Goal: Transaction & Acquisition: Purchase product/service

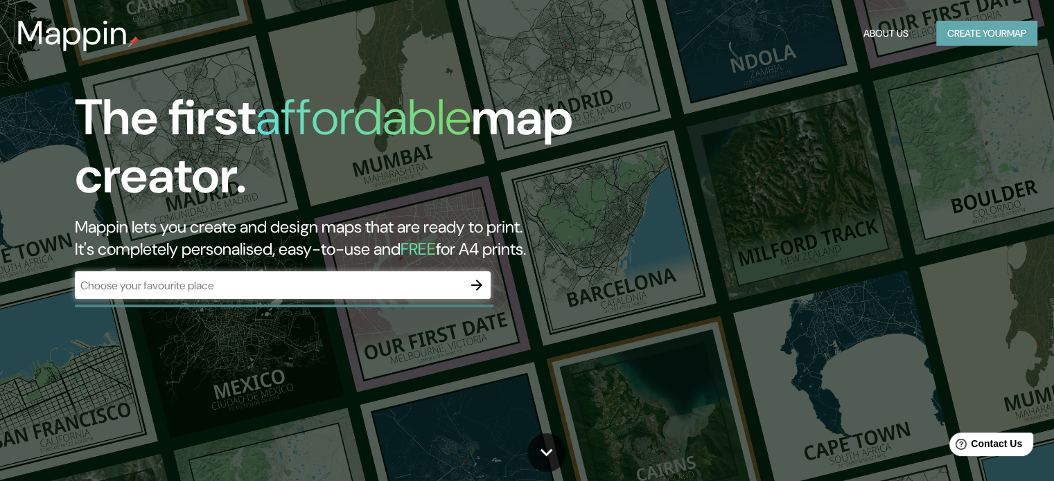
click at [982, 37] on button "Create your map" at bounding box center [986, 34] width 101 height 26
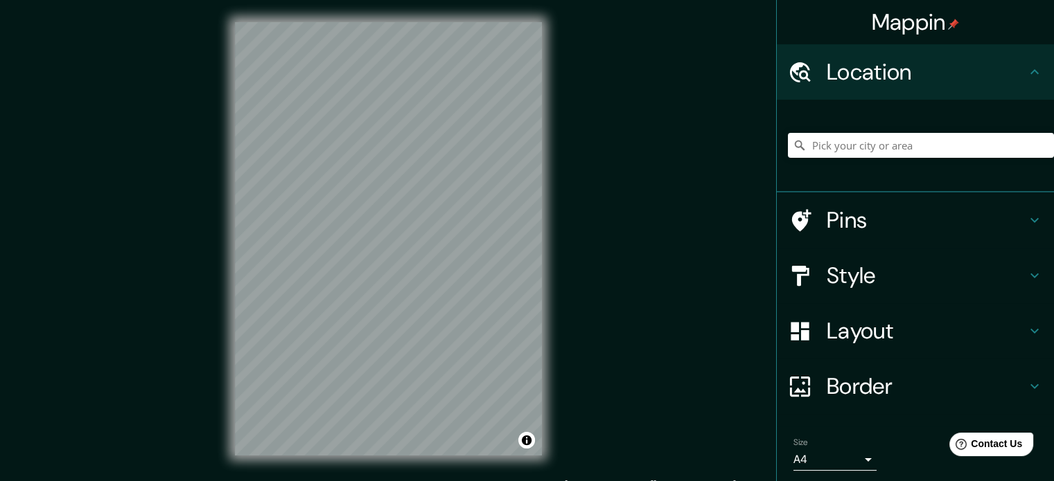
click at [903, 227] on h4 "Pins" at bounding box center [926, 220] width 200 height 28
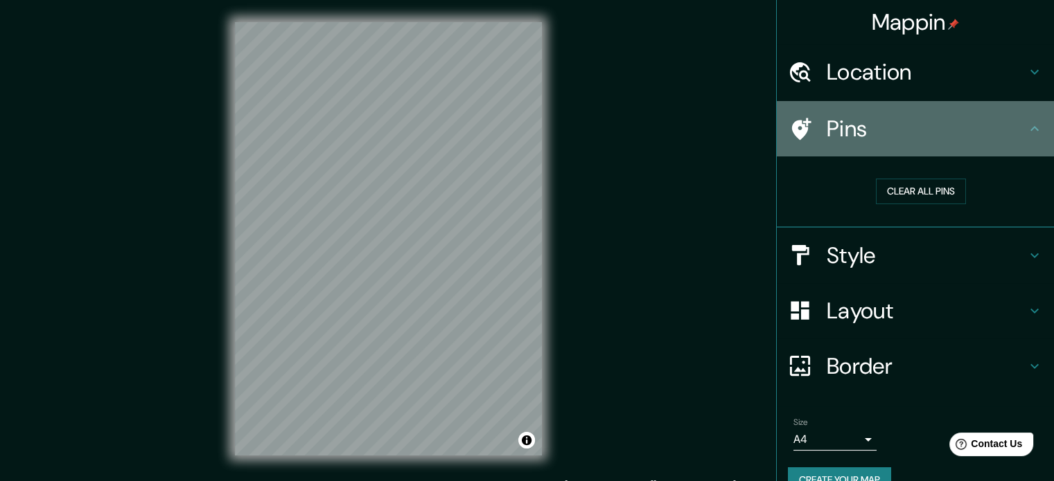
click at [792, 131] on icon at bounding box center [801, 129] width 19 height 22
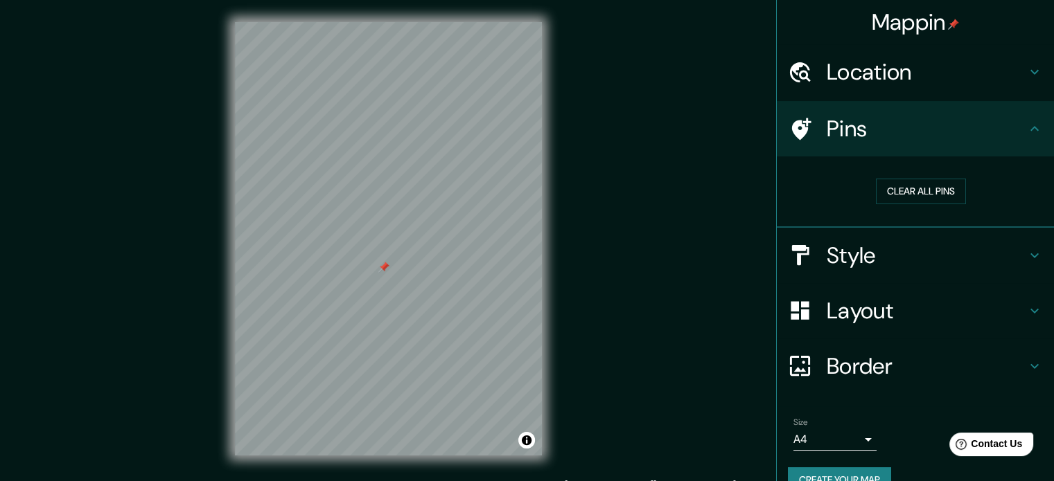
click at [847, 118] on h4 "Pins" at bounding box center [926, 129] width 200 height 28
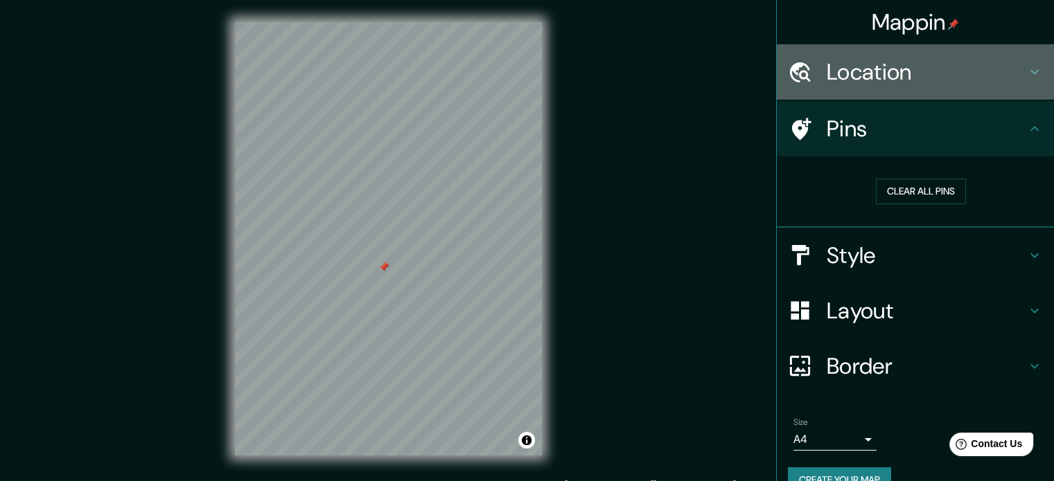
click at [881, 69] on h4 "Location" at bounding box center [926, 72] width 200 height 28
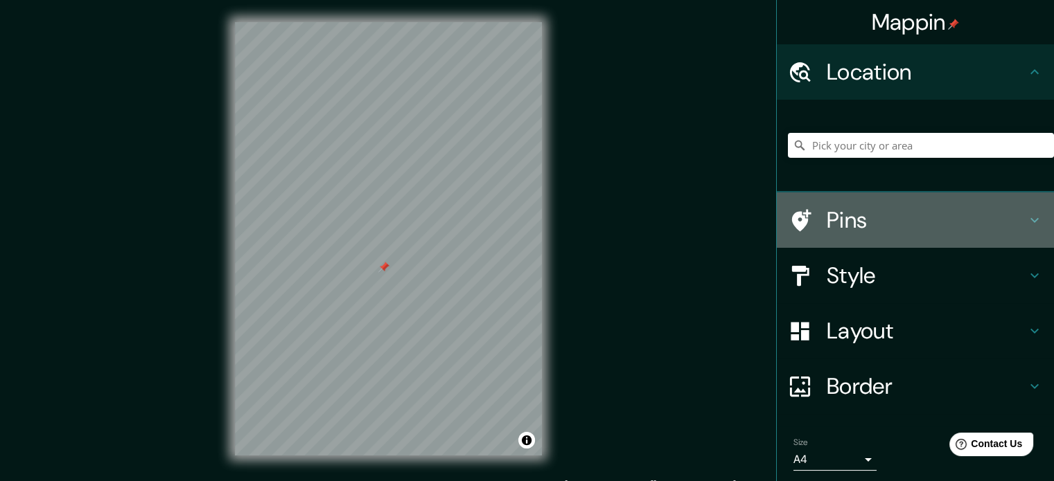
click at [854, 215] on h4 "Pins" at bounding box center [926, 220] width 200 height 28
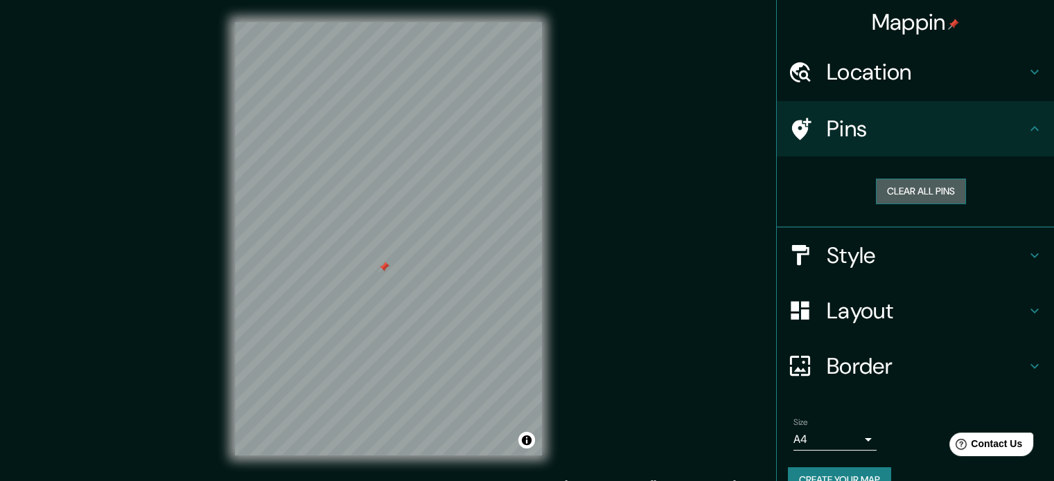
click at [905, 189] on button "Clear all pins" at bounding box center [921, 192] width 90 height 26
click at [876, 189] on button "Clear all pins" at bounding box center [921, 192] width 90 height 26
click at [846, 253] on h4 "Style" at bounding box center [926, 256] width 200 height 28
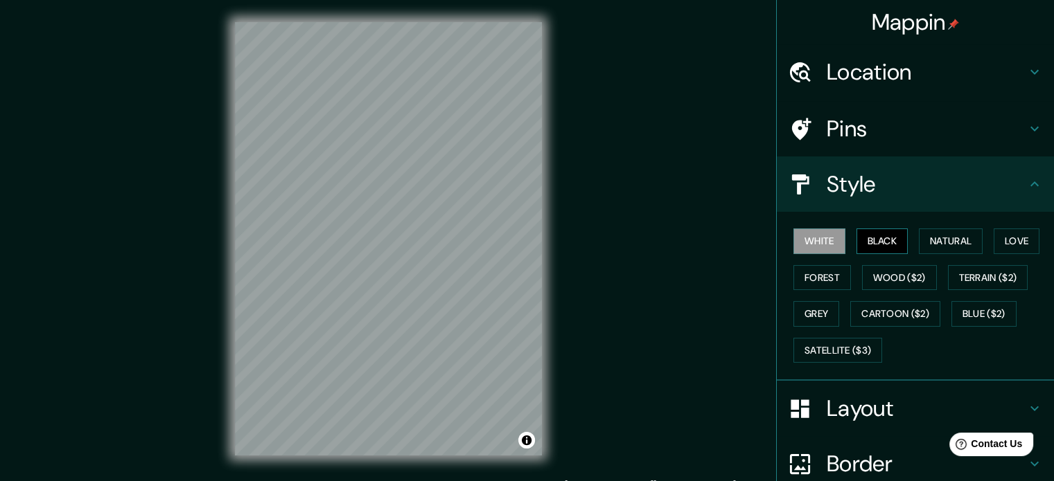
click at [863, 243] on button "Black" at bounding box center [882, 242] width 52 height 26
click at [930, 240] on button "Natural" at bounding box center [951, 242] width 64 height 26
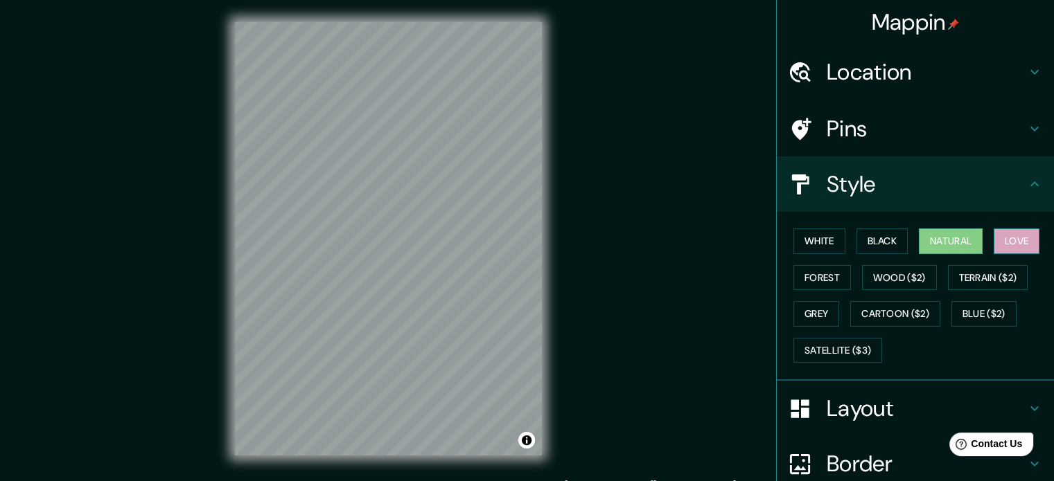
click at [1002, 235] on button "Love" at bounding box center [1016, 242] width 46 height 26
click at [820, 279] on button "Forest" at bounding box center [822, 278] width 58 height 26
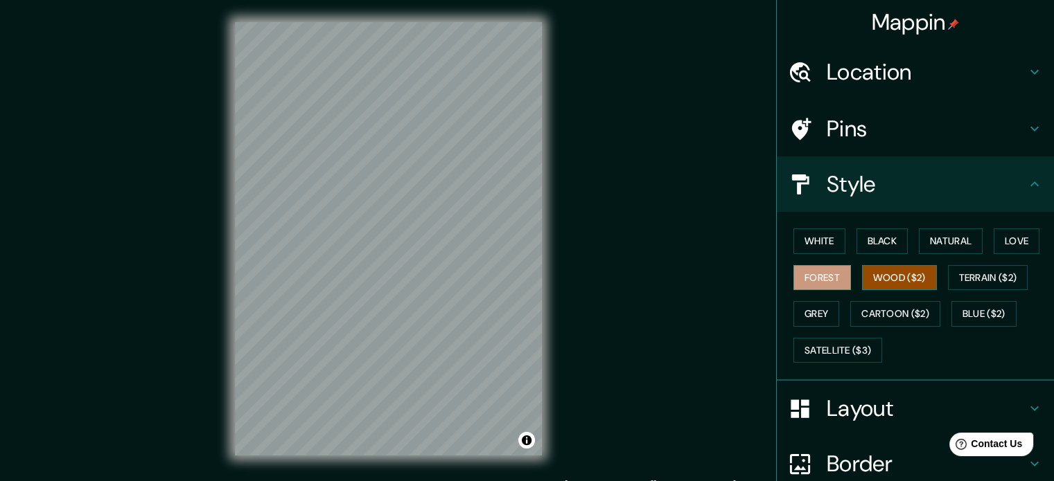
click at [884, 277] on button "Wood ($2)" at bounding box center [899, 278] width 75 height 26
click at [995, 278] on button "Terrain ($2)" at bounding box center [988, 278] width 80 height 26
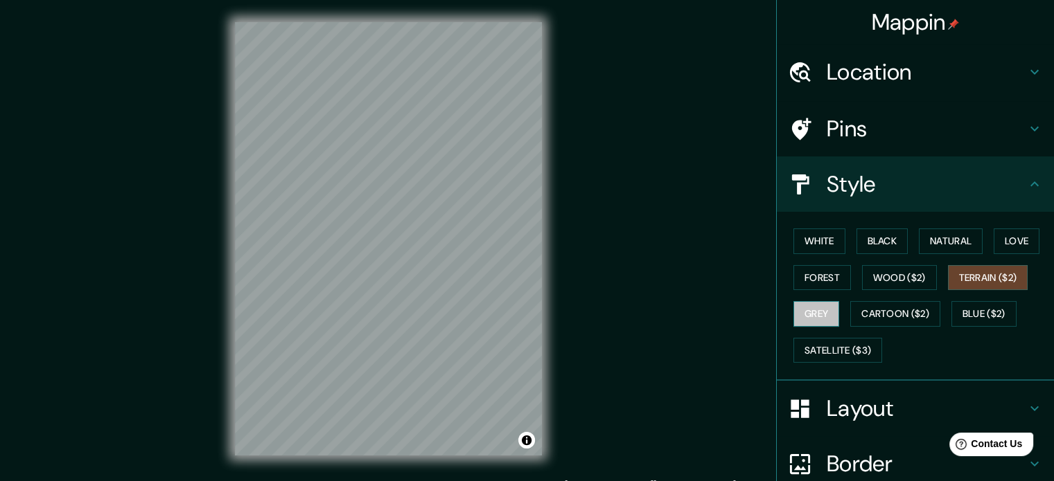
click at [812, 317] on button "Grey" at bounding box center [816, 314] width 46 height 26
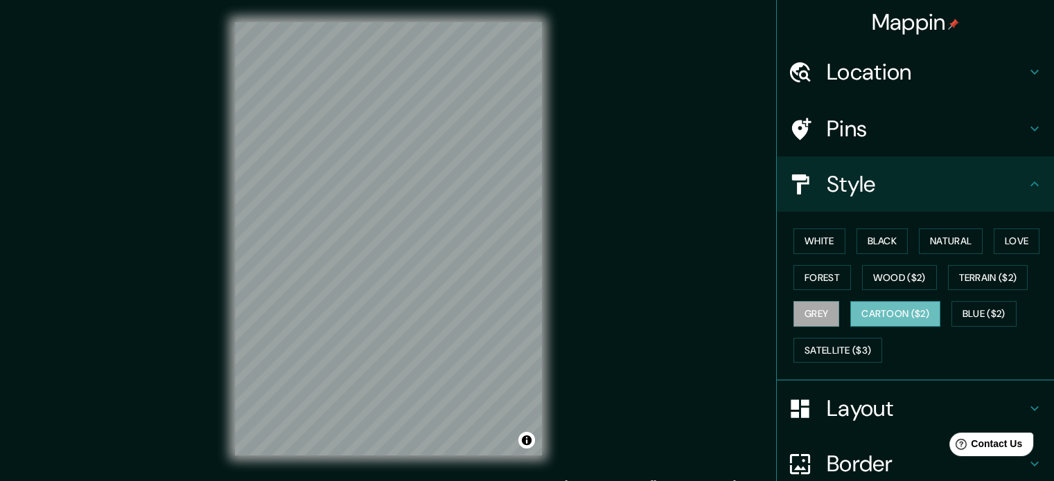
click at [876, 313] on button "Cartoon ($2)" at bounding box center [895, 314] width 90 height 26
click at [964, 308] on button "Blue ($2)" at bounding box center [983, 314] width 65 height 26
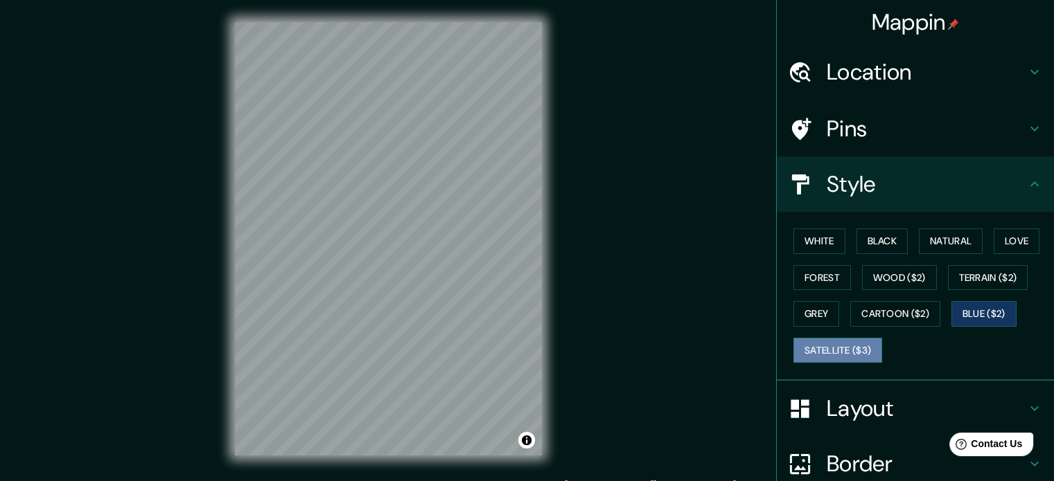
click at [817, 344] on button "Satellite ($3)" at bounding box center [837, 351] width 89 height 26
click at [854, 404] on h4 "Layout" at bounding box center [926, 409] width 200 height 28
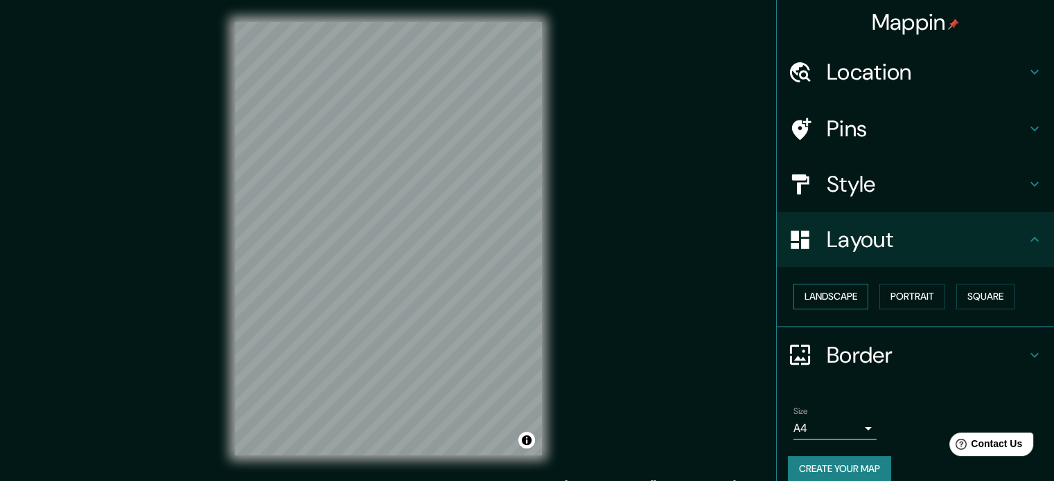
click at [822, 299] on button "Landscape" at bounding box center [830, 297] width 75 height 26
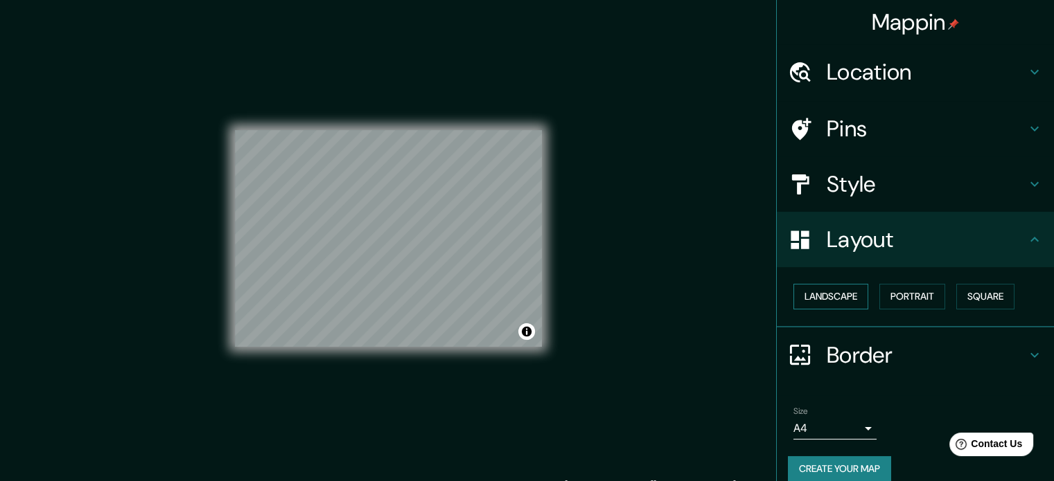
click at [821, 298] on button "Landscape" at bounding box center [830, 297] width 75 height 26
click at [903, 293] on button "Portrait" at bounding box center [912, 297] width 66 height 26
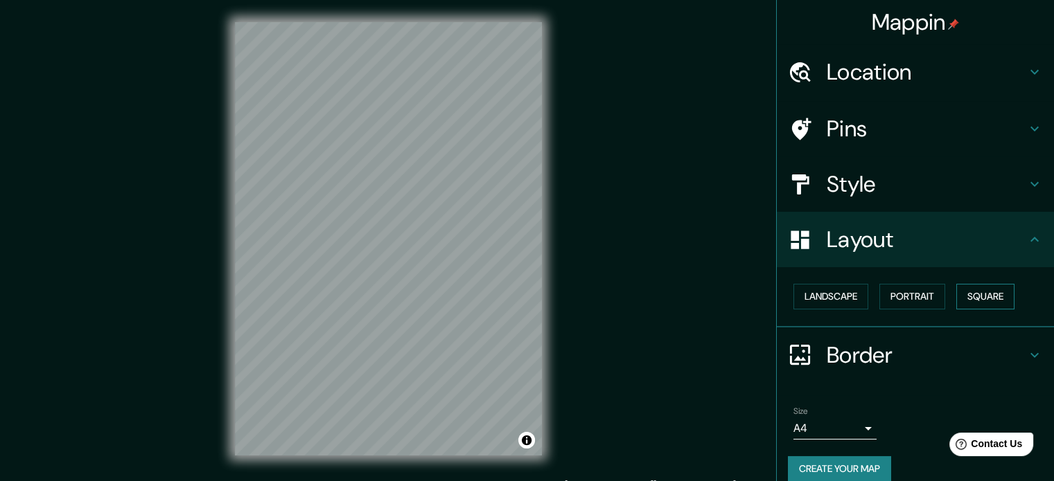
click at [975, 293] on button "Square" at bounding box center [985, 297] width 58 height 26
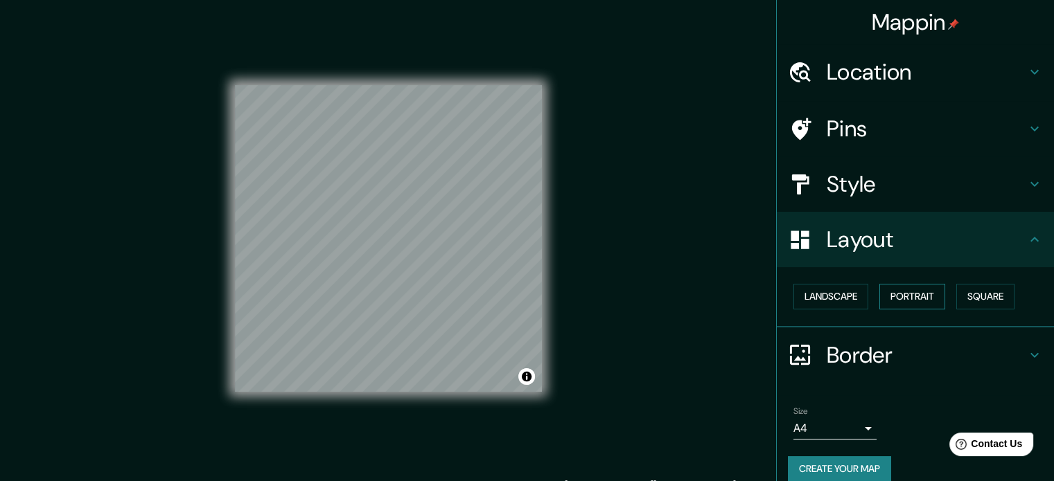
click at [895, 294] on button "Portrait" at bounding box center [912, 297] width 66 height 26
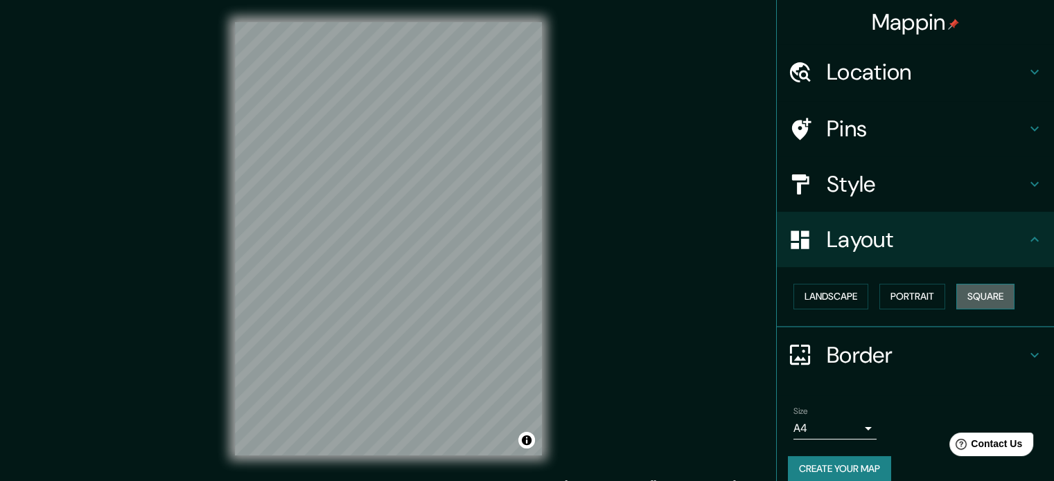
drag, startPoint x: 965, startPoint y: 290, endPoint x: 939, endPoint y: 293, distance: 25.9
click at [965, 290] on button "Square" at bounding box center [985, 297] width 58 height 26
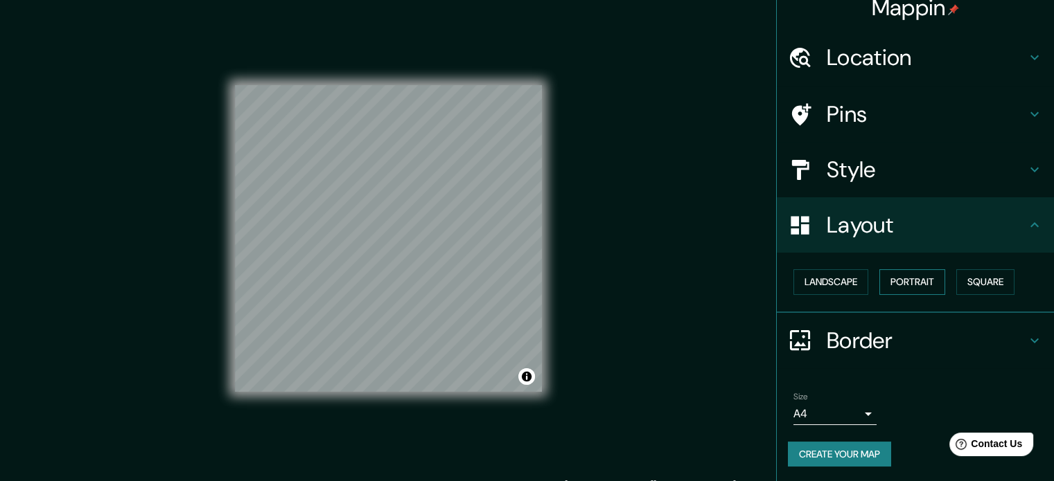
scroll to position [15, 0]
click at [870, 224] on h4 "Layout" at bounding box center [926, 225] width 200 height 28
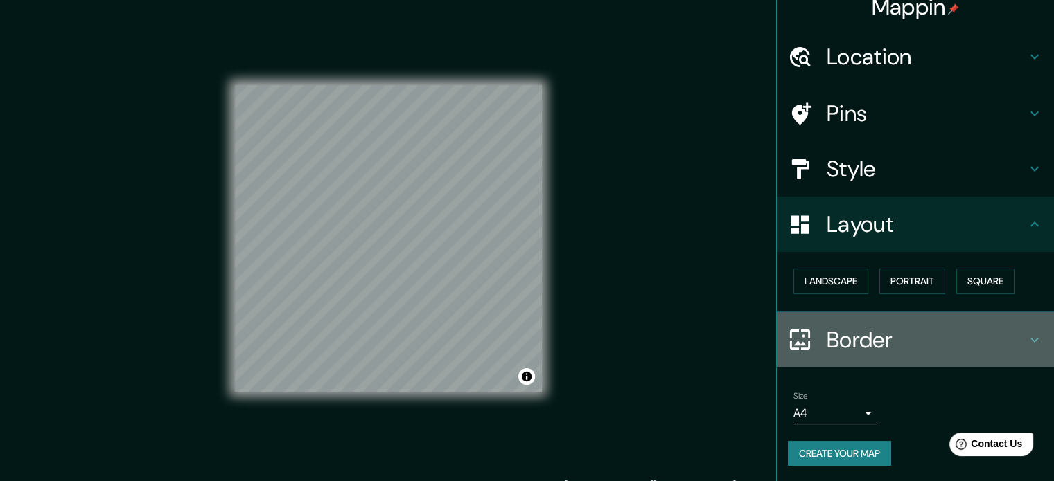
click at [898, 331] on h4 "Border" at bounding box center [926, 340] width 200 height 28
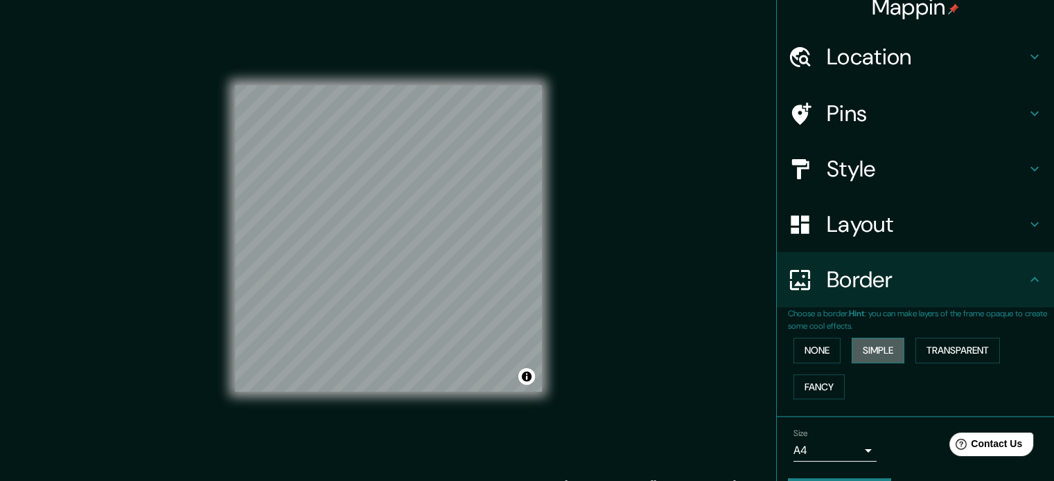
click at [851, 349] on button "Simple" at bounding box center [877, 351] width 53 height 26
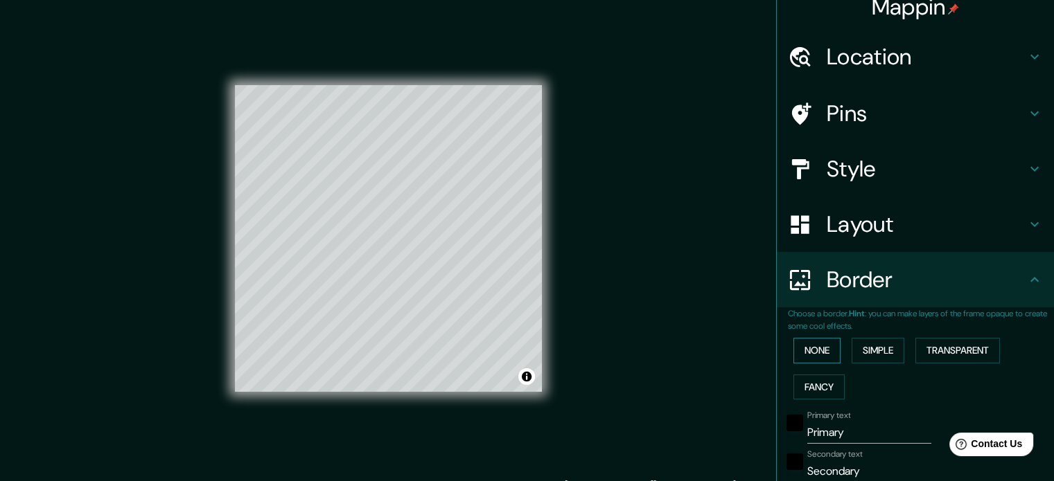
click at [811, 351] on button "None" at bounding box center [816, 351] width 47 height 26
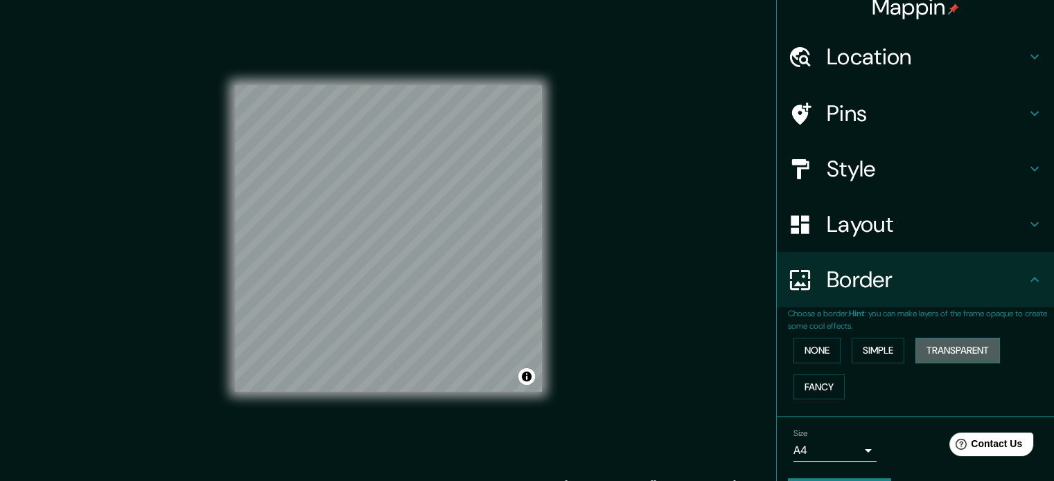
click at [964, 353] on button "Transparent" at bounding box center [957, 351] width 85 height 26
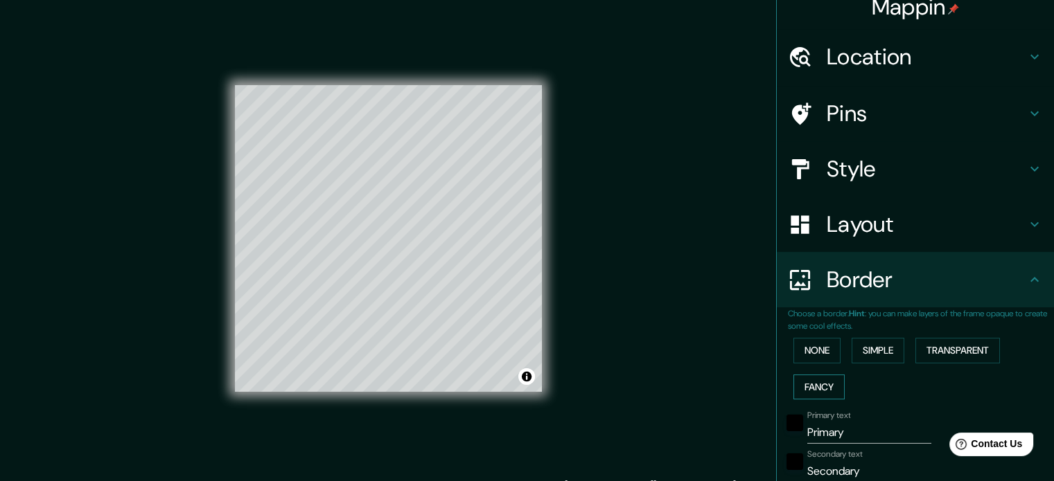
click at [815, 379] on button "Fancy" at bounding box center [818, 388] width 51 height 26
click at [955, 354] on button "Transparent" at bounding box center [957, 351] width 85 height 26
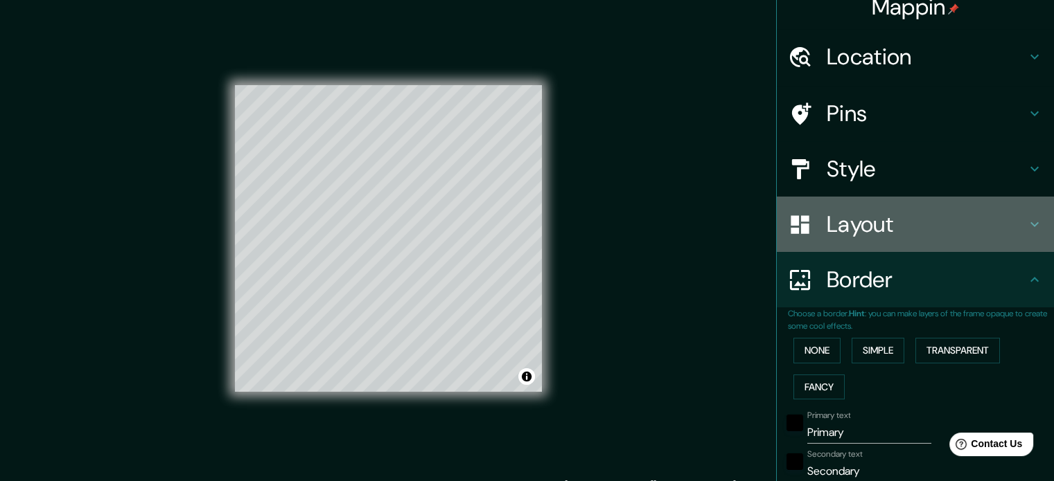
click at [846, 224] on h4 "Layout" at bounding box center [926, 225] width 200 height 28
type input "213"
type input "35"
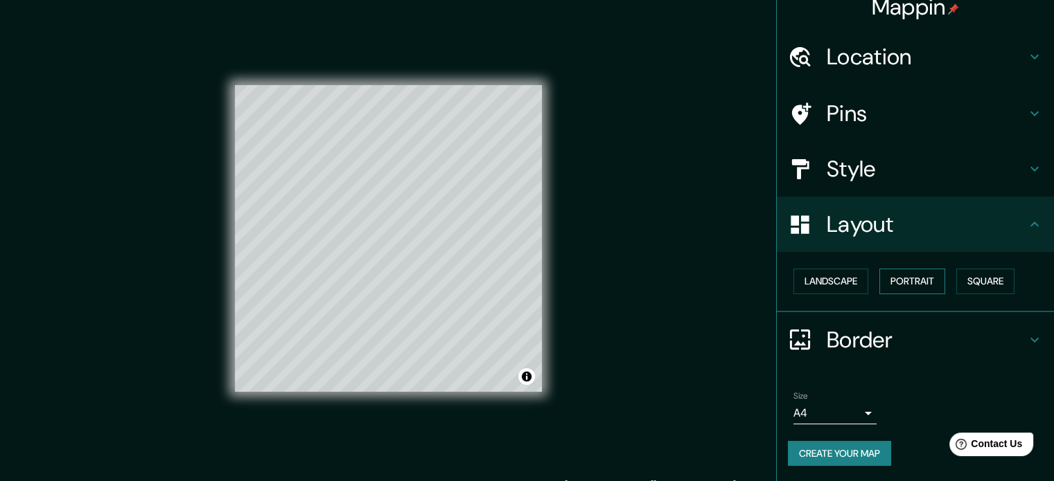
click at [889, 280] on button "Portrait" at bounding box center [912, 282] width 66 height 26
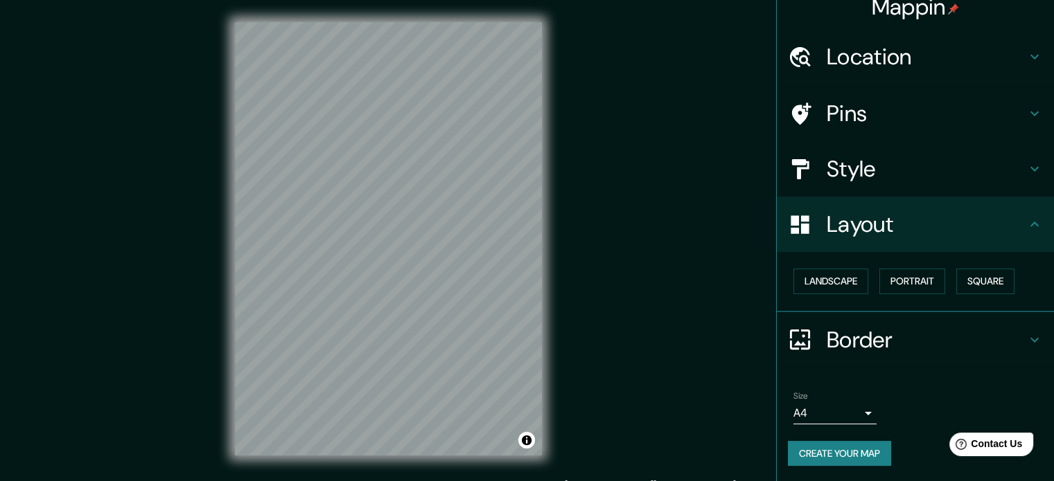
click at [852, 335] on h4 "Border" at bounding box center [926, 340] width 200 height 28
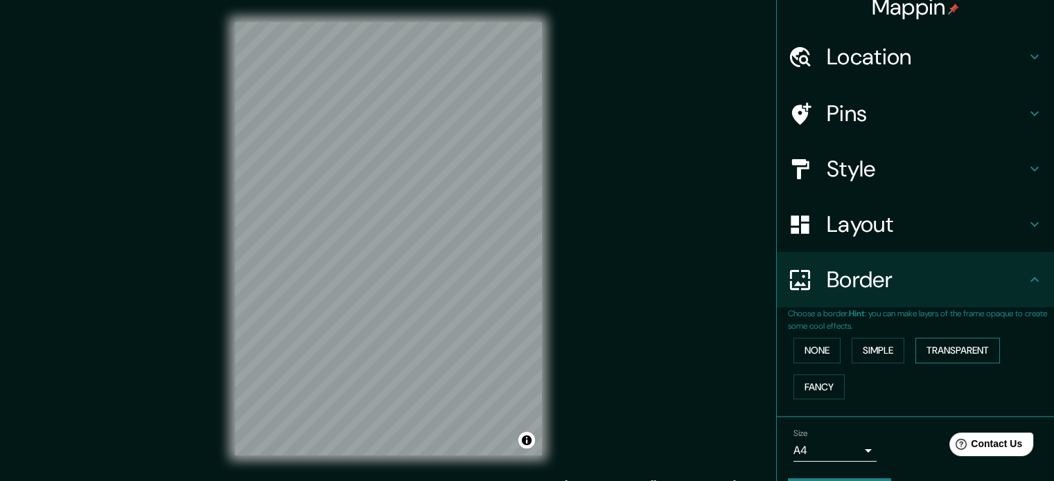
click at [934, 348] on button "Transparent" at bounding box center [957, 351] width 85 height 26
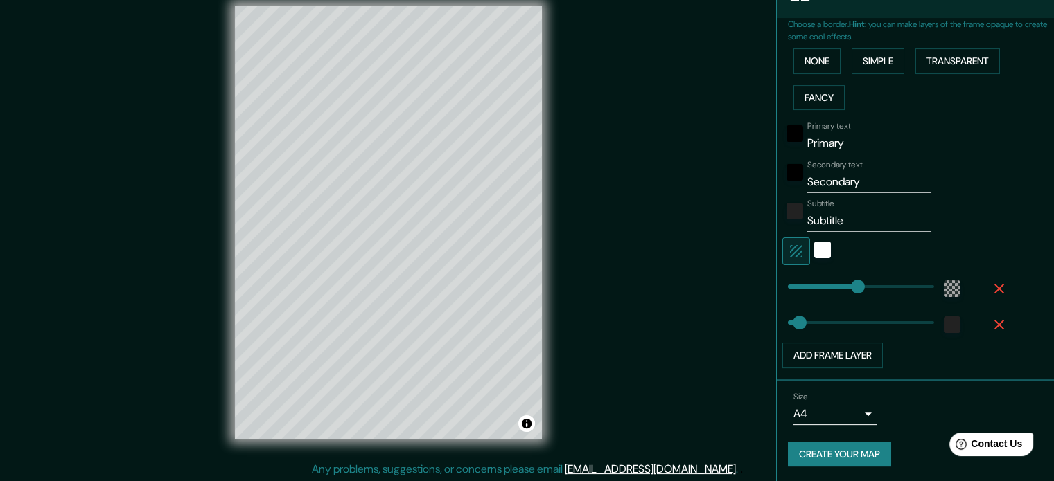
scroll to position [18, 0]
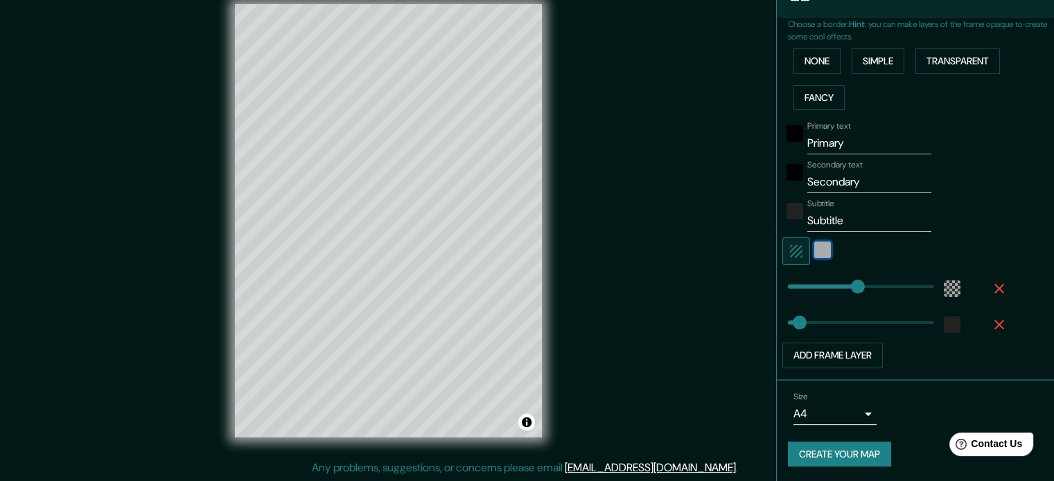
click at [814, 247] on div "white" at bounding box center [822, 250] width 17 height 17
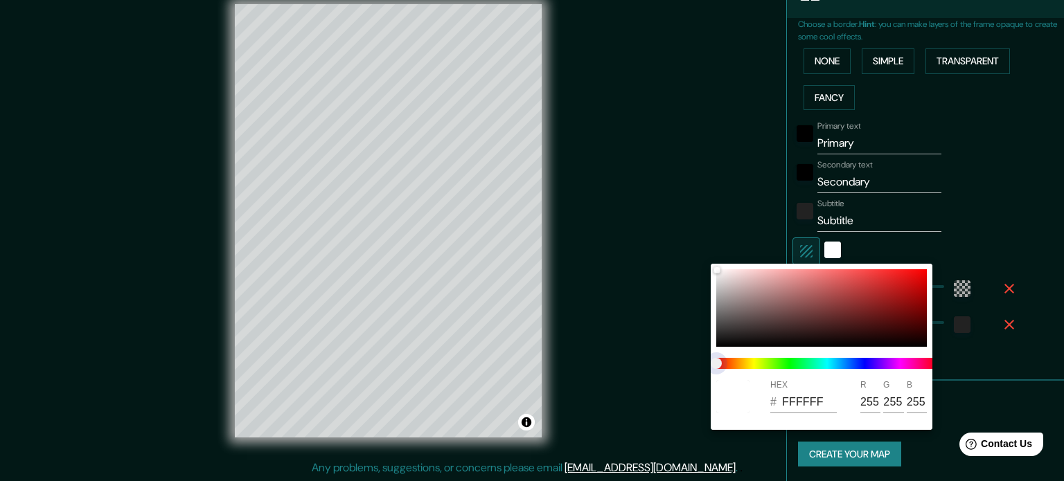
type input "213"
type input "35"
click at [757, 363] on span at bounding box center [827, 363] width 222 height 11
type input "213"
type input "35"
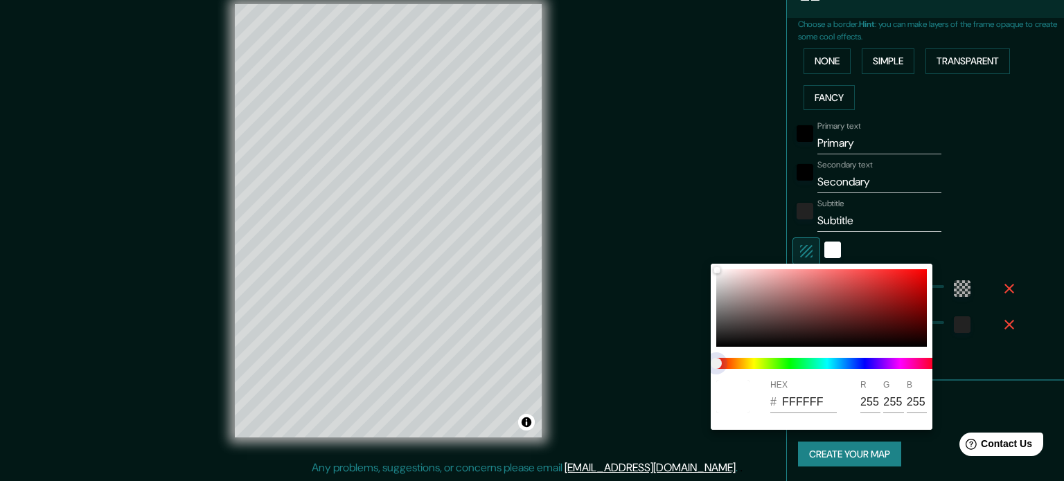
drag, startPoint x: 757, startPoint y: 363, endPoint x: 737, endPoint y: 363, distance: 19.4
click at [756, 363] on span at bounding box center [827, 363] width 222 height 11
type input "213"
type input "35"
type input "213"
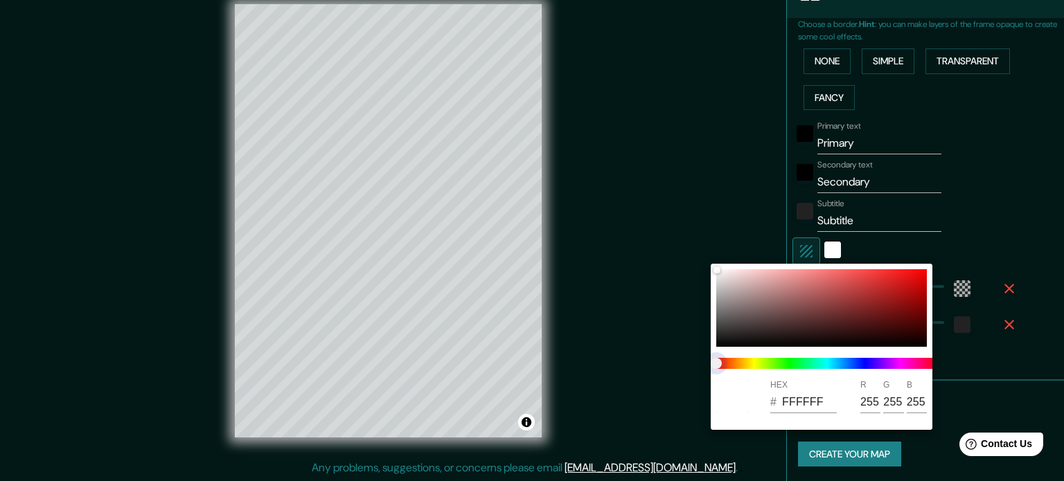
type input "35"
type input "213"
type input "35"
type input "213"
type input "35"
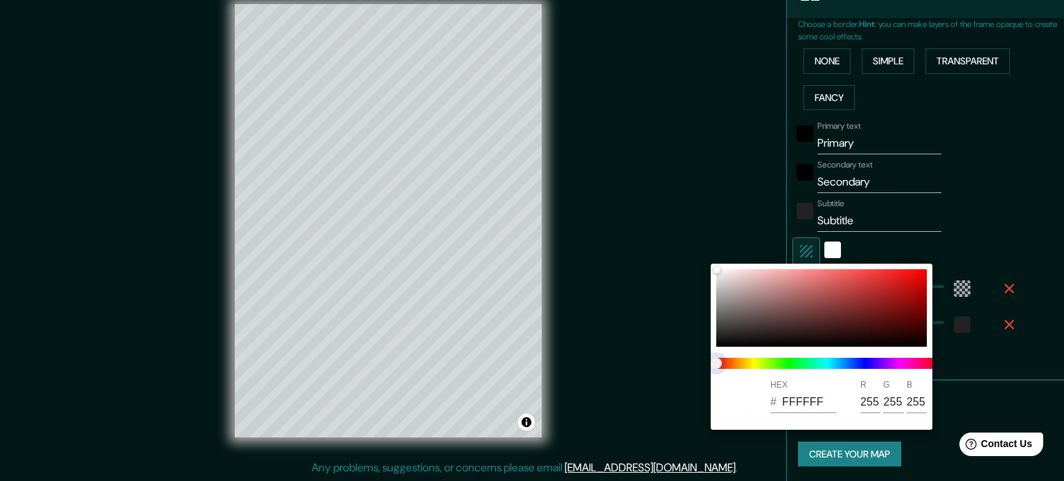
drag, startPoint x: 720, startPoint y: 362, endPoint x: 751, endPoint y: 360, distance: 31.2
click at [751, 360] on span at bounding box center [827, 363] width 222 height 11
type input "213"
type input "35"
type input "213"
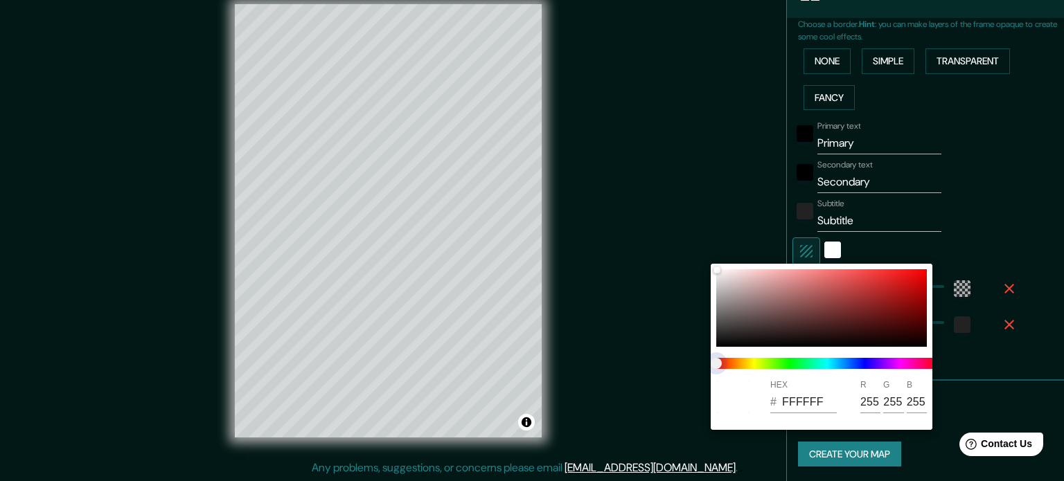
type input "35"
type input "213"
type input "35"
type input "213"
type input "35"
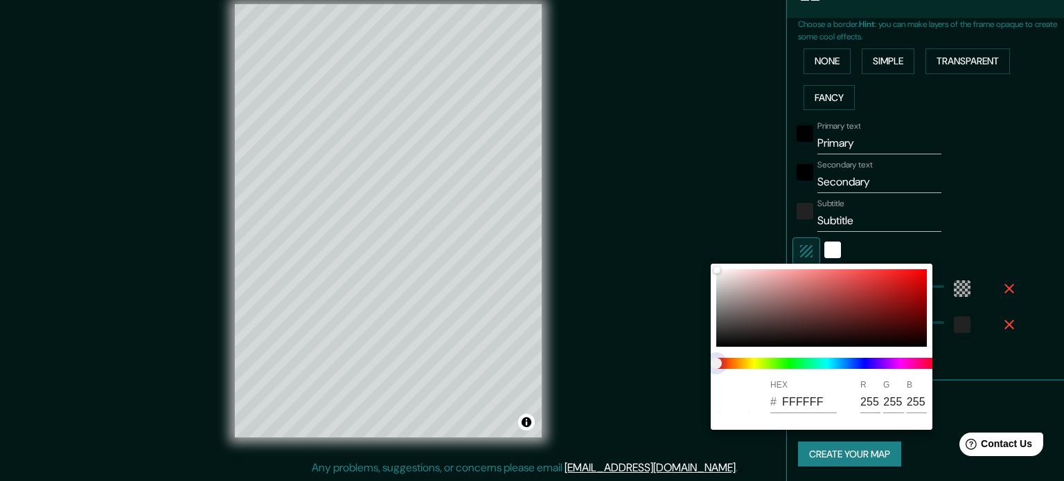
type input "213"
type input "35"
type input "213"
type input "35"
type input "213"
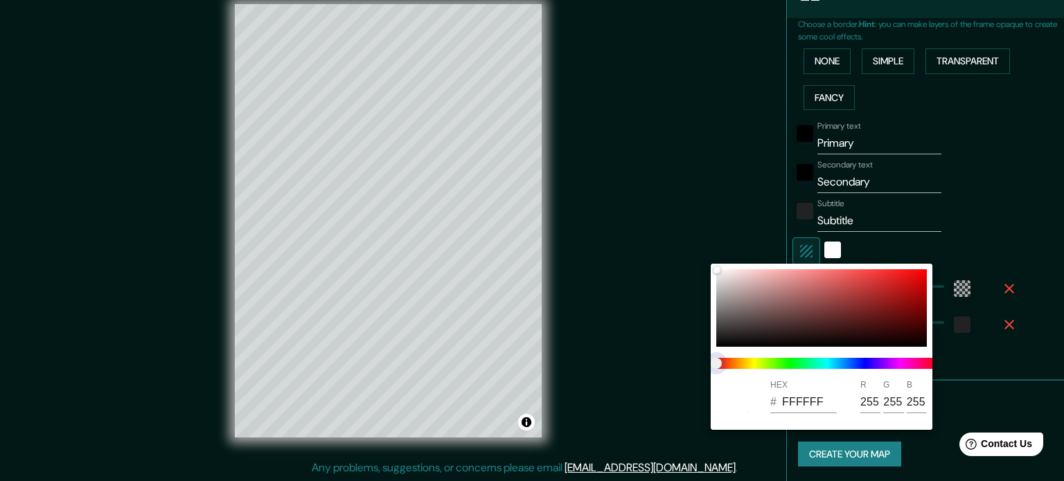
type input "35"
drag, startPoint x: 718, startPoint y: 364, endPoint x: 788, endPoint y: 360, distance: 70.8
click at [788, 360] on span at bounding box center [827, 363] width 222 height 11
type input "213"
type input "35"
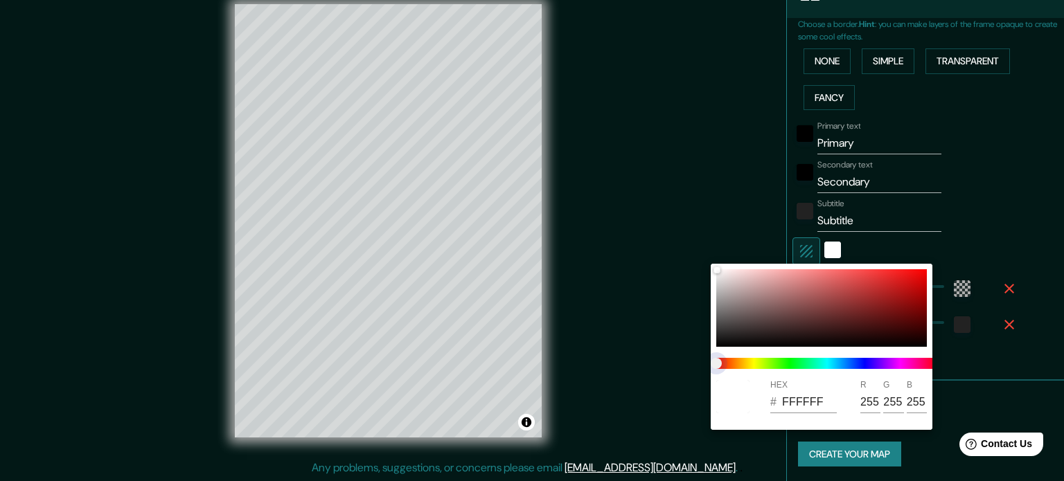
click at [787, 360] on span at bounding box center [827, 363] width 222 height 11
type input "213"
type input "35"
click at [826, 404] on input "FFFFFF" at bounding box center [809, 402] width 55 height 22
type input "213"
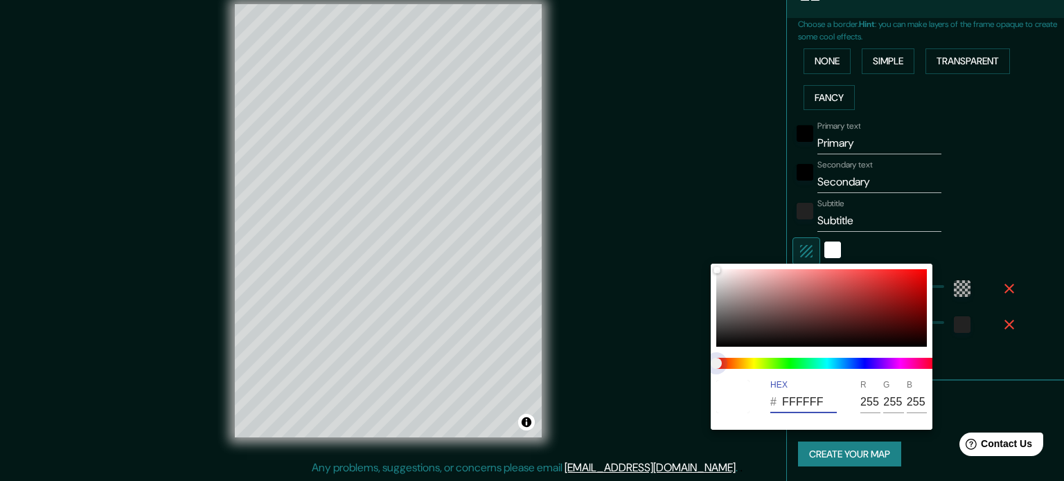
type input "35"
click at [741, 364] on span at bounding box center [827, 363] width 222 height 11
type input "213"
type input "35"
type input "844D4D"
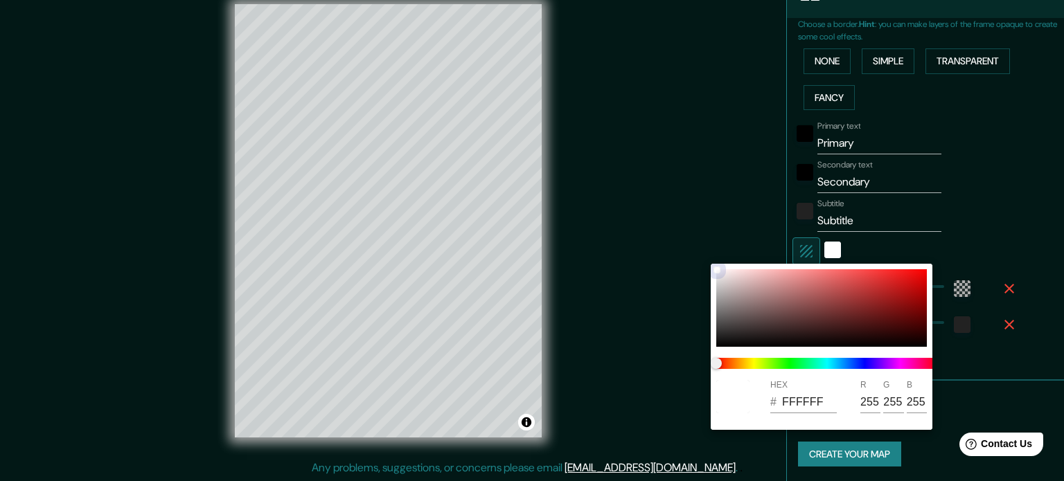
type input "132"
type input "77"
click at [803, 307] on div at bounding box center [821, 308] width 211 height 78
type input "213"
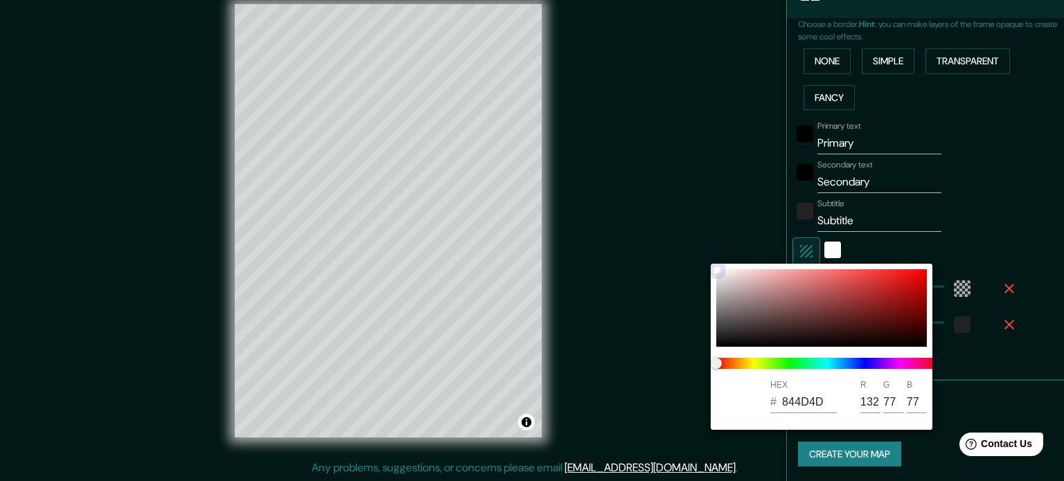
type input "35"
click at [850, 304] on div at bounding box center [821, 308] width 211 height 78
type input "213"
type input "35"
type input "8B3232"
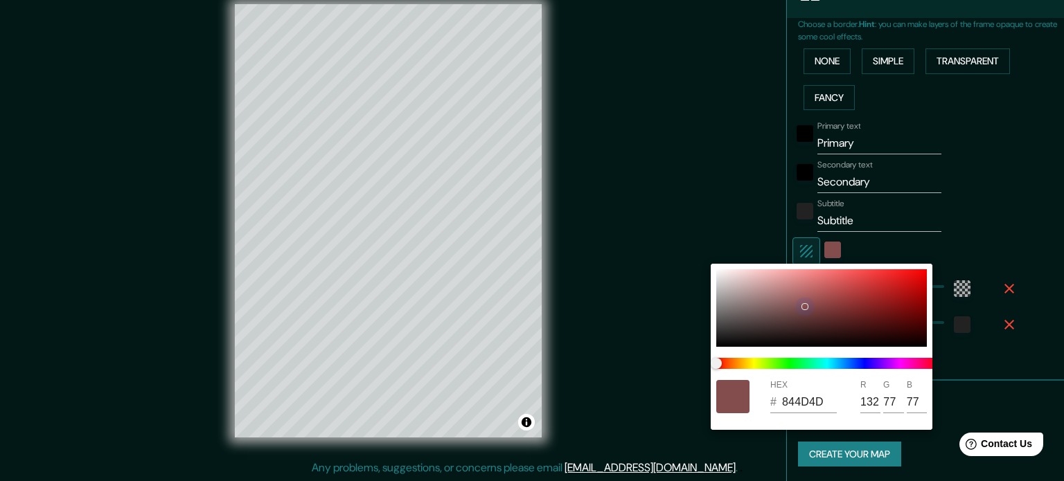
type input "139"
type input "50"
type input "213"
type input "35"
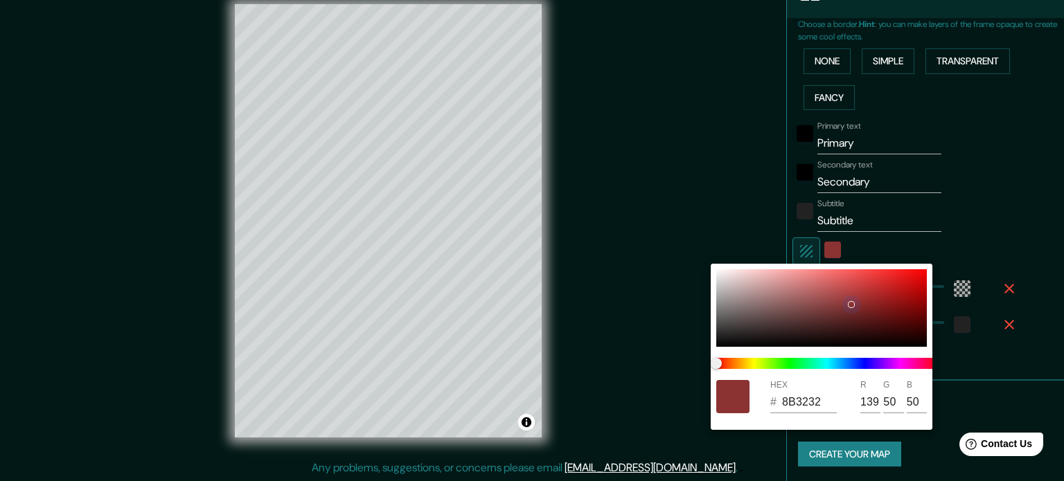
type input "D91A1A"
type input "217"
type input "26"
click at [901, 281] on div at bounding box center [821, 308] width 211 height 78
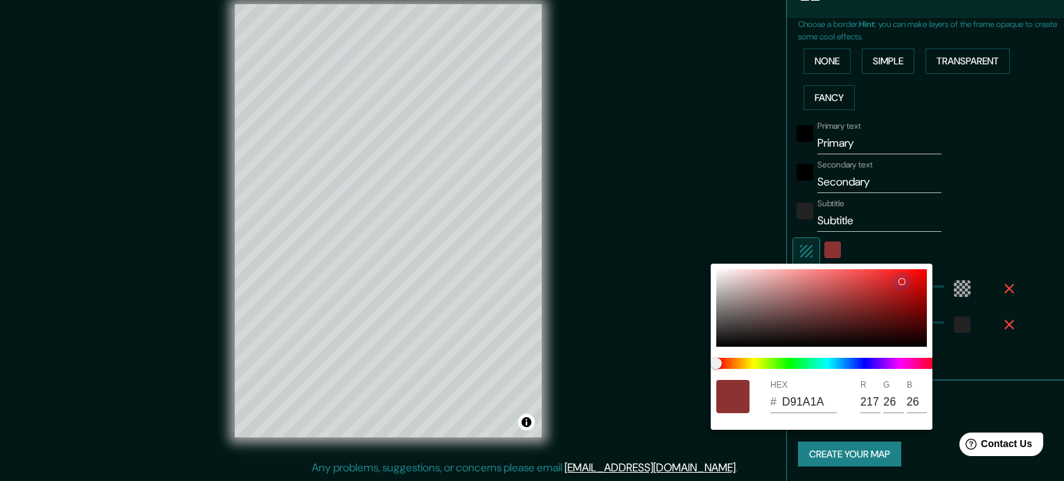
type input "213"
type input "35"
click at [831, 283] on div at bounding box center [821, 308] width 211 height 78
type input "213"
type input "35"
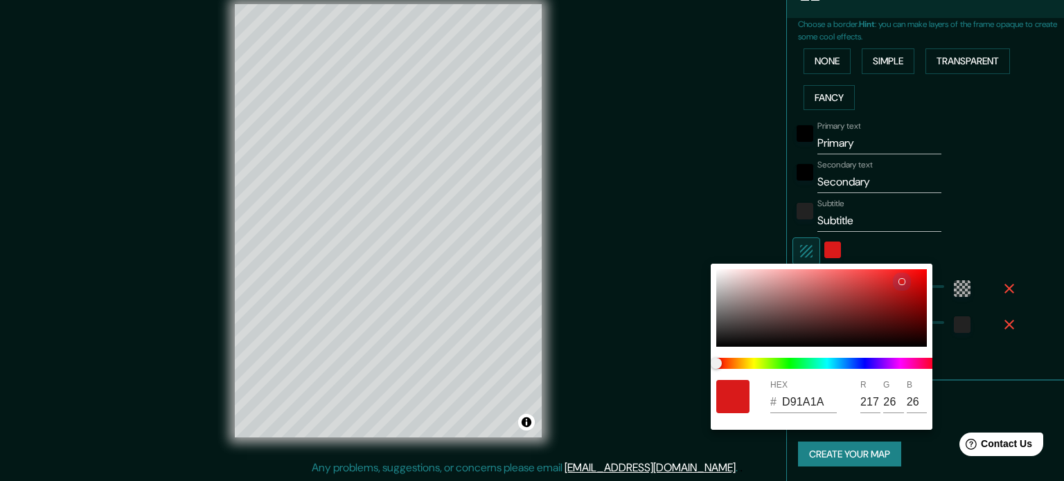
type input "D26060"
type input "210"
type input "96"
click at [789, 284] on div at bounding box center [821, 308] width 211 height 78
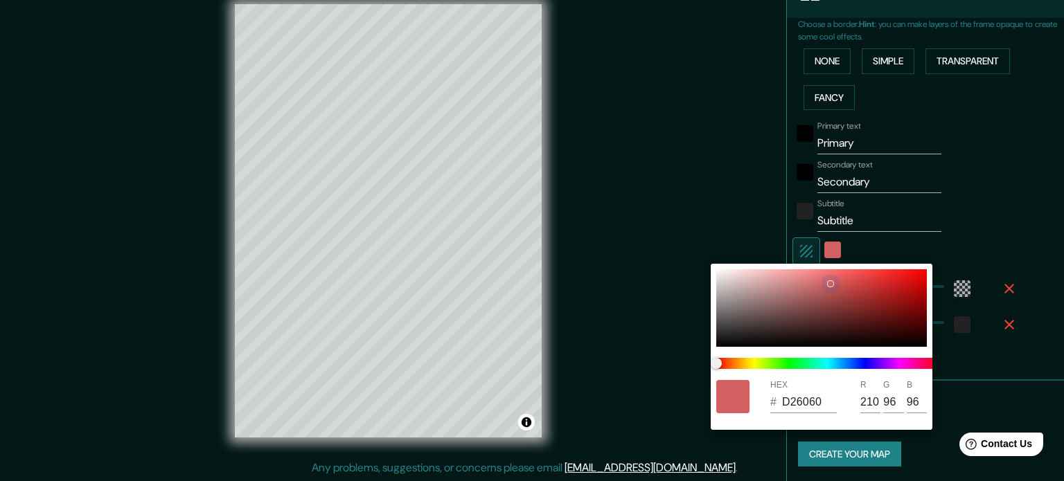
type input "213"
type input "35"
type input "D08888"
type input "208"
type input "136"
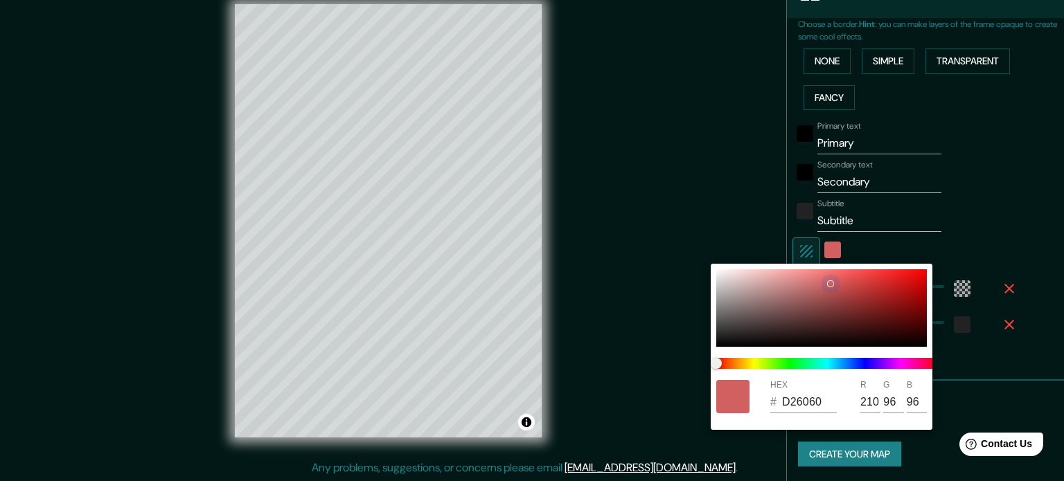
type input "136"
click at [793, 275] on div at bounding box center [821, 308] width 211 height 78
type input "213"
type input "35"
type input "EE9797"
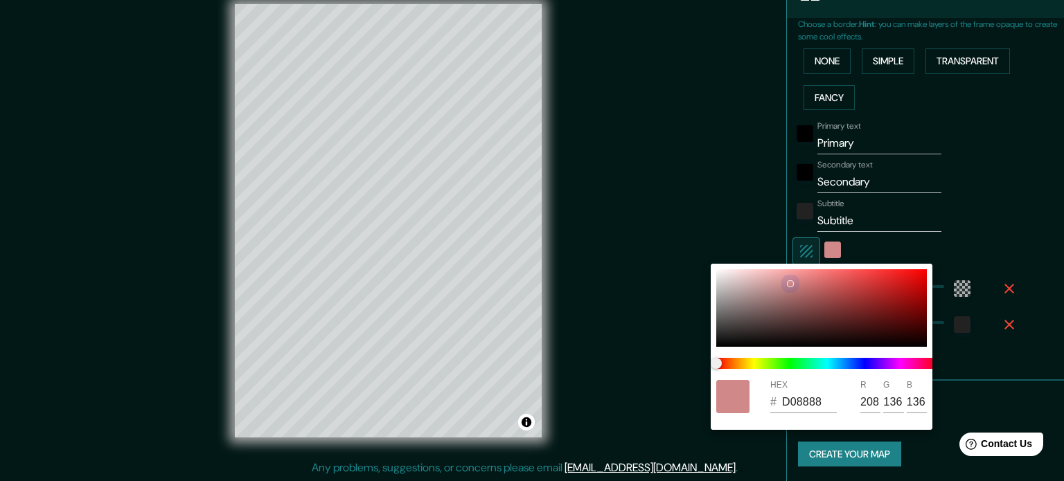
type input "238"
type input "151"
click at [826, 293] on div at bounding box center [821, 308] width 211 height 78
type input "213"
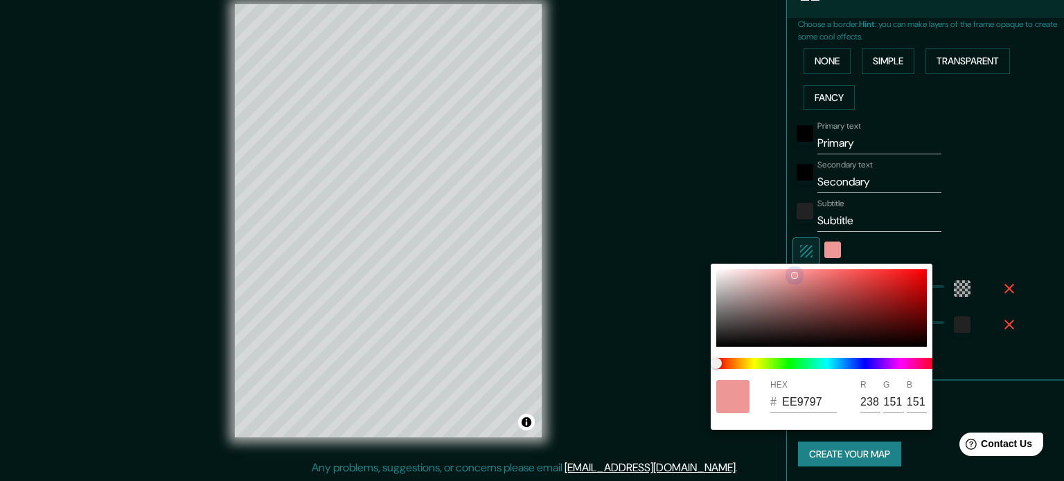
type input "35"
type input "B25555"
type input "178"
type input "85"
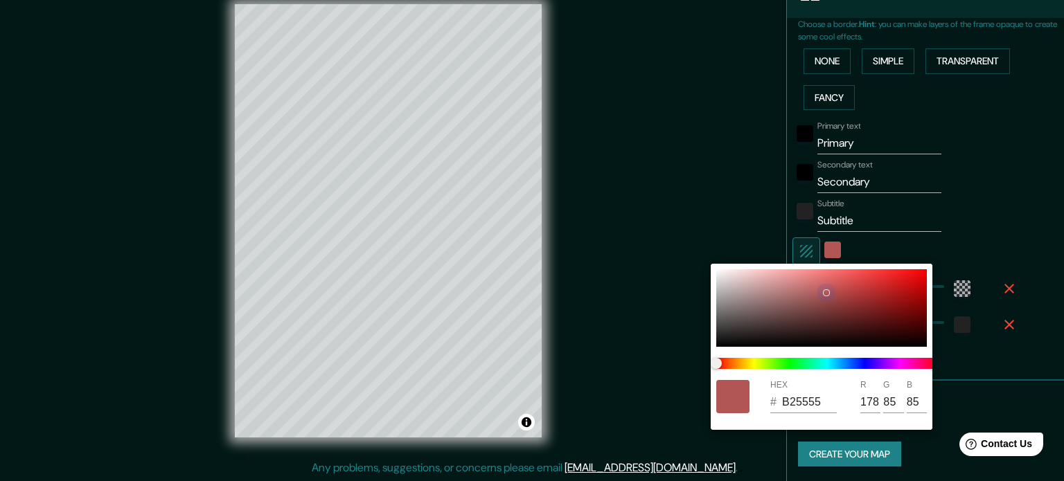
click at [826, 272] on div at bounding box center [821, 308] width 211 height 78
type input "213"
type input "35"
type input "F77676"
type input "247"
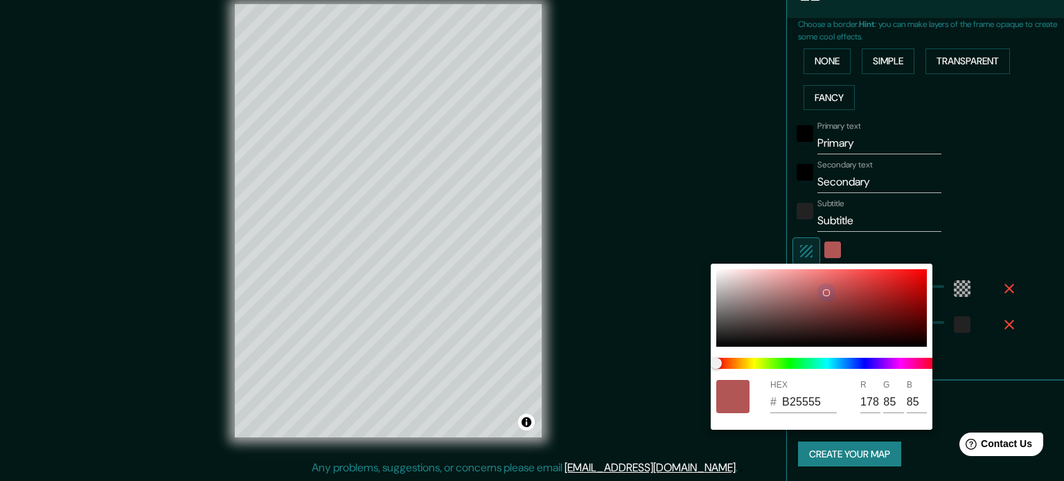
type input "118"
click at [815, 274] on div at bounding box center [821, 308] width 211 height 78
type input "213"
type input "35"
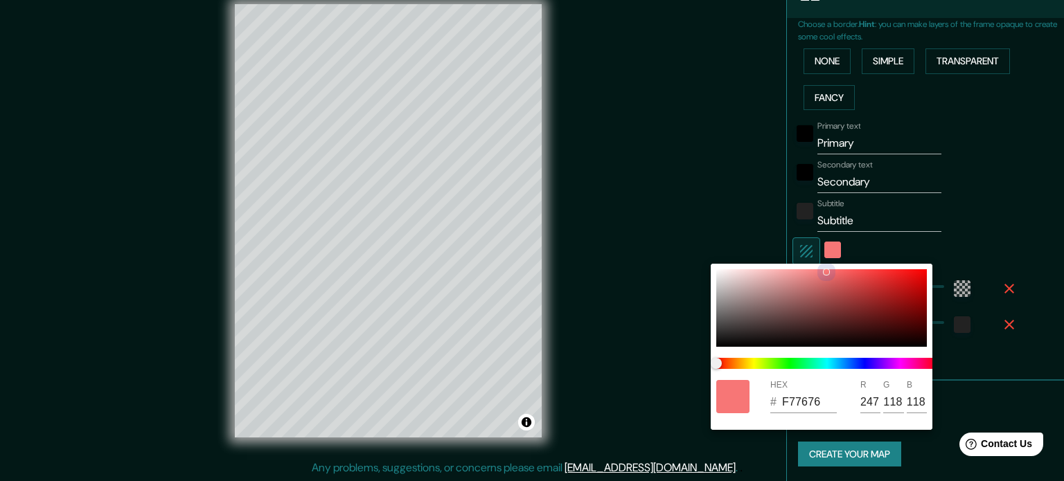
type input "F07F7F"
type input "240"
type input "127"
click at [795, 275] on div at bounding box center [821, 308] width 211 height 78
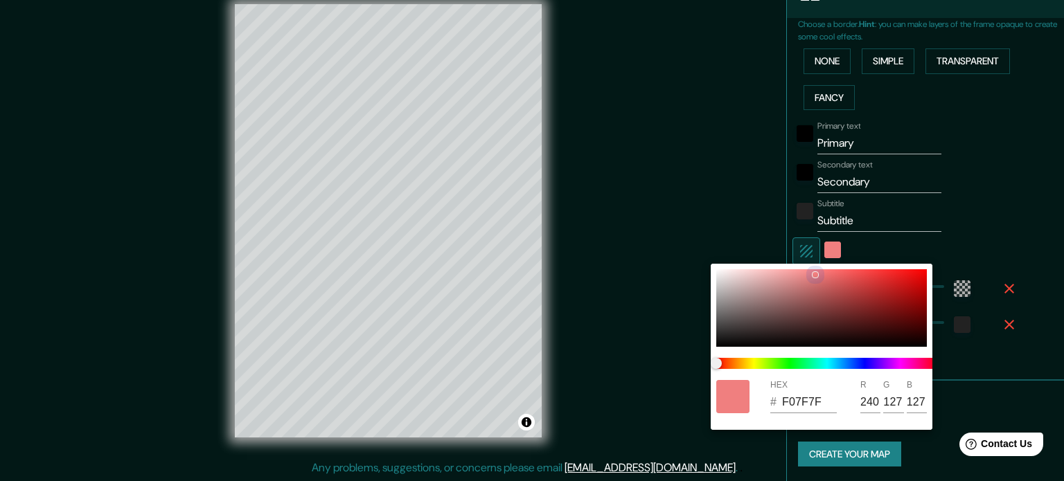
type input "213"
type input "35"
type input "EE9595"
type input "238"
type input "149"
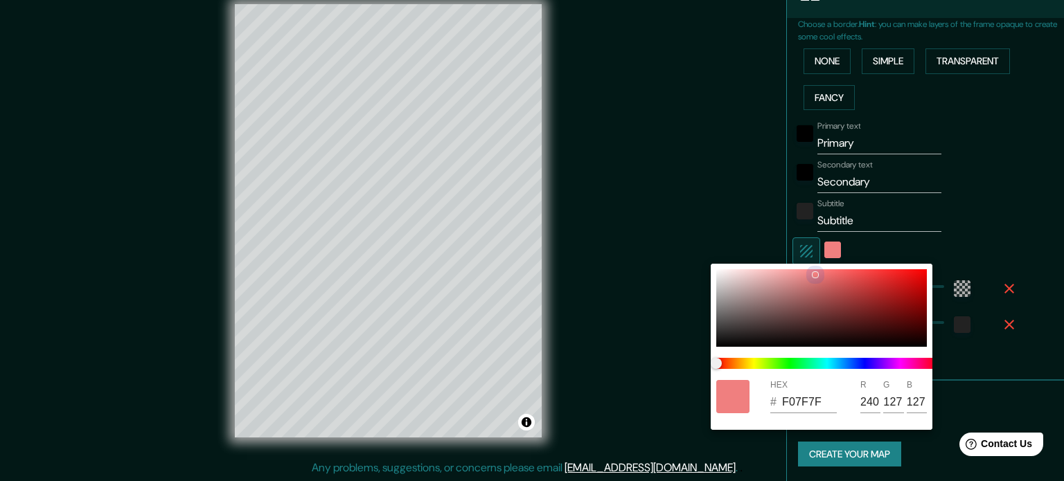
type input "149"
click at [765, 274] on div at bounding box center [821, 308] width 211 height 78
type input "213"
type input "35"
type input "EEB7B7"
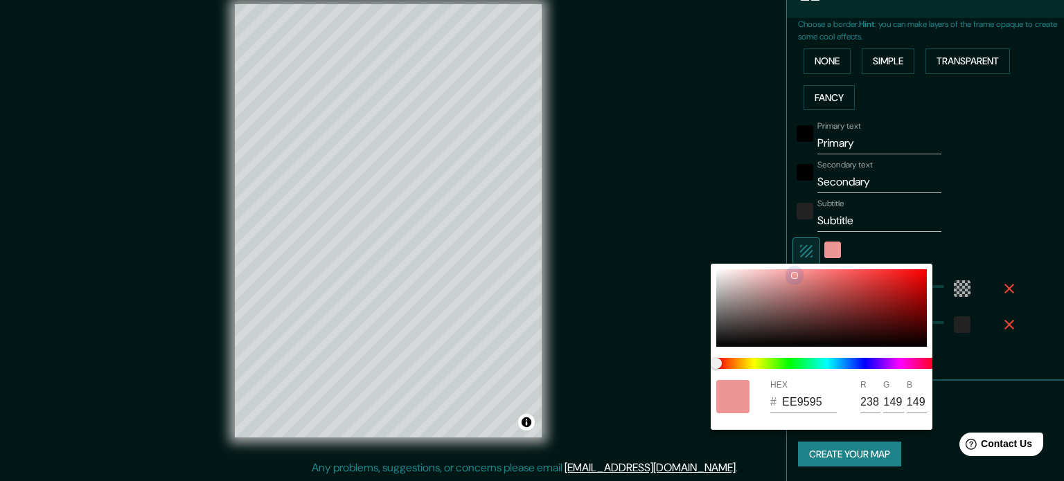
type input "183"
click at [784, 304] on div at bounding box center [821, 308] width 211 height 78
type input "213"
type input "35"
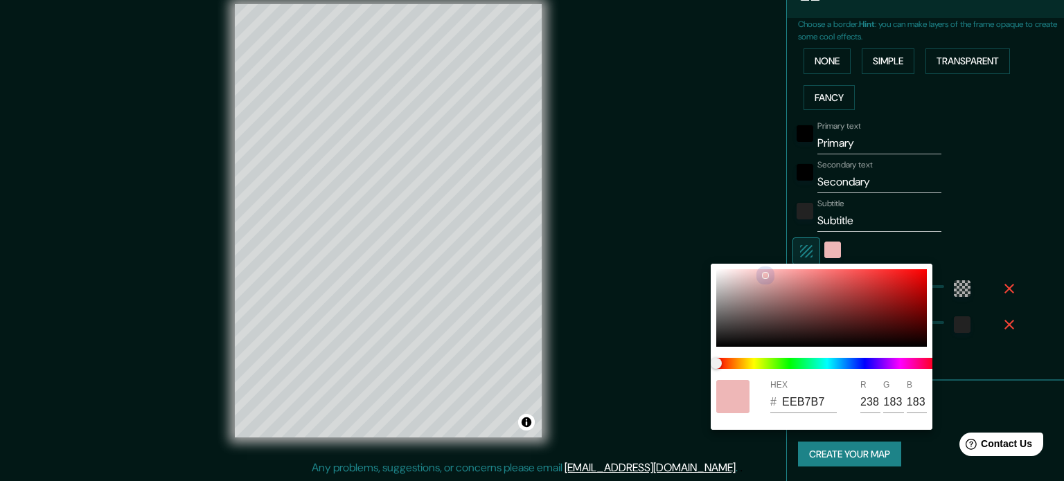
type input "8B5E5E"
type input "139"
type input "94"
type input "213"
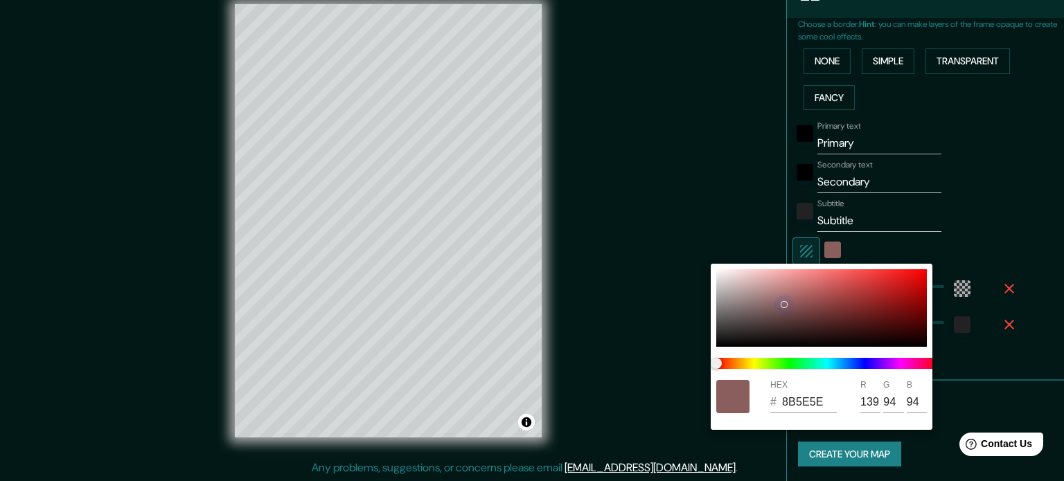
type input "35"
type input "FFFAFA"
type input "255"
type input "250"
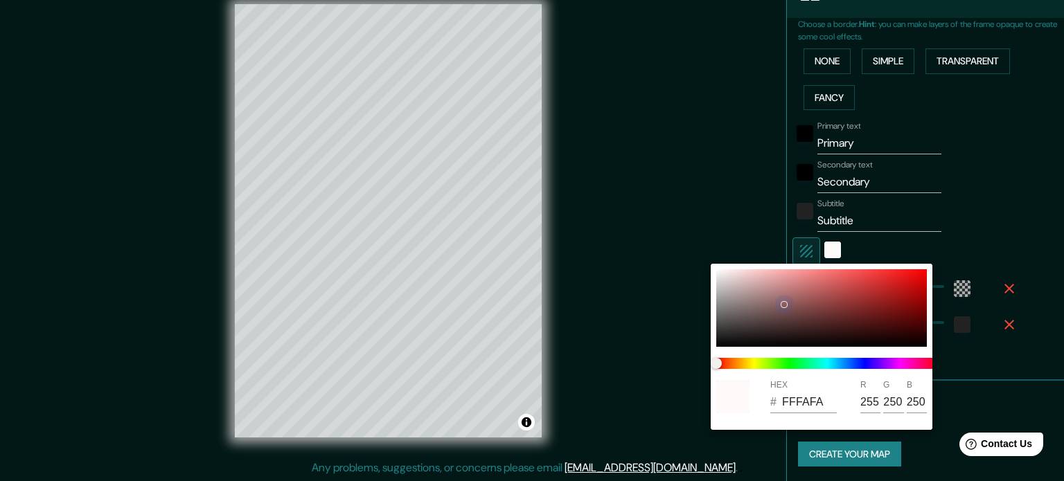
click at [720, 269] on div at bounding box center [821, 308] width 211 height 78
type input "213"
type input "35"
type input "213"
type input "35"
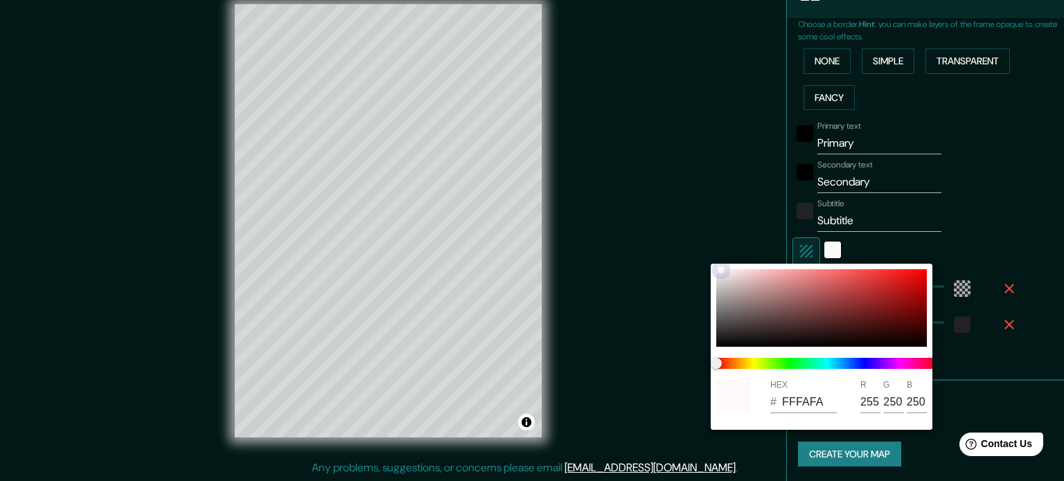
type input "FFFDFD"
type input "253"
drag, startPoint x: 720, startPoint y: 269, endPoint x: 705, endPoint y: 263, distance: 16.5
click at [705, 263] on div "HEX # FFFDFD R 255 G 253 B 253" at bounding box center [532, 240] width 1064 height 481
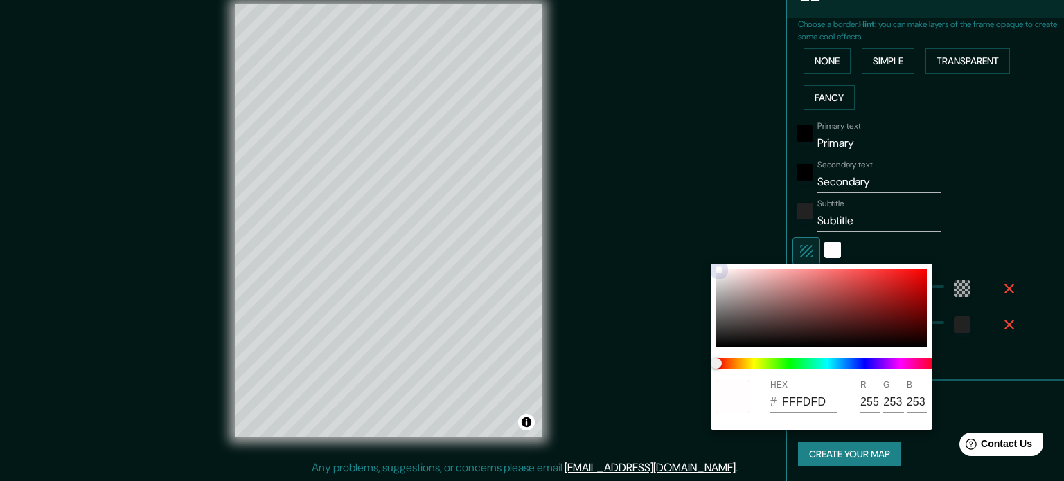
type input "213"
type input "35"
type input "FEFEFE"
type input "254"
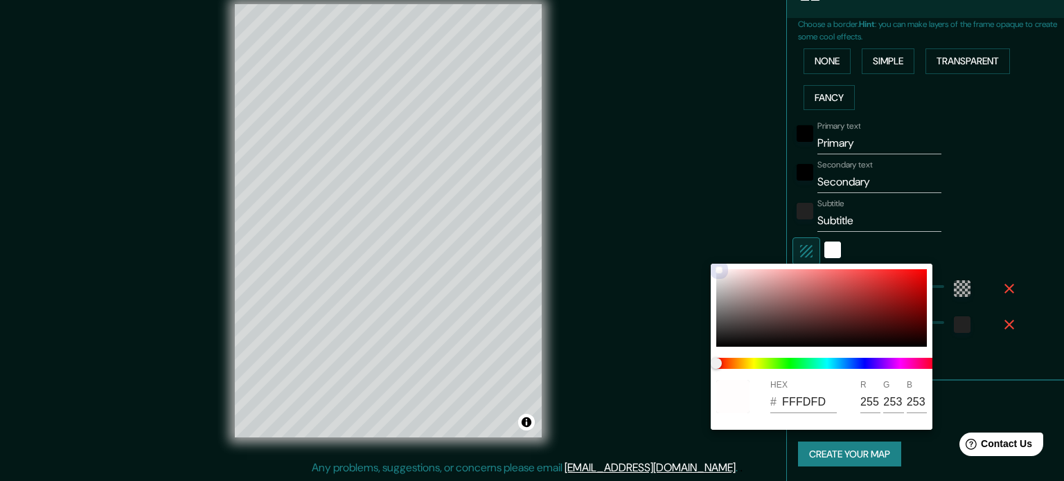
type input "254"
drag, startPoint x: 716, startPoint y: 270, endPoint x: 657, endPoint y: 246, distance: 64.3
click at [657, 246] on div "HEX # FEFEFE R 254 G 254 B 254" at bounding box center [532, 240] width 1064 height 481
click at [990, 231] on div at bounding box center [532, 240] width 1064 height 481
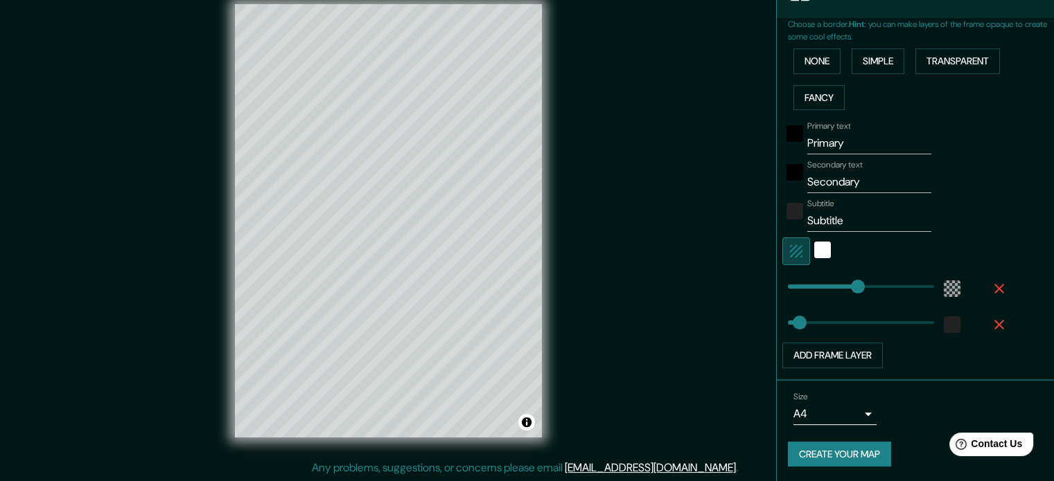
click at [791, 252] on icon "button" at bounding box center [796, 251] width 17 height 17
type input "213"
type input "35"
click at [791, 252] on icon "button" at bounding box center [796, 251] width 17 height 17
type input "213"
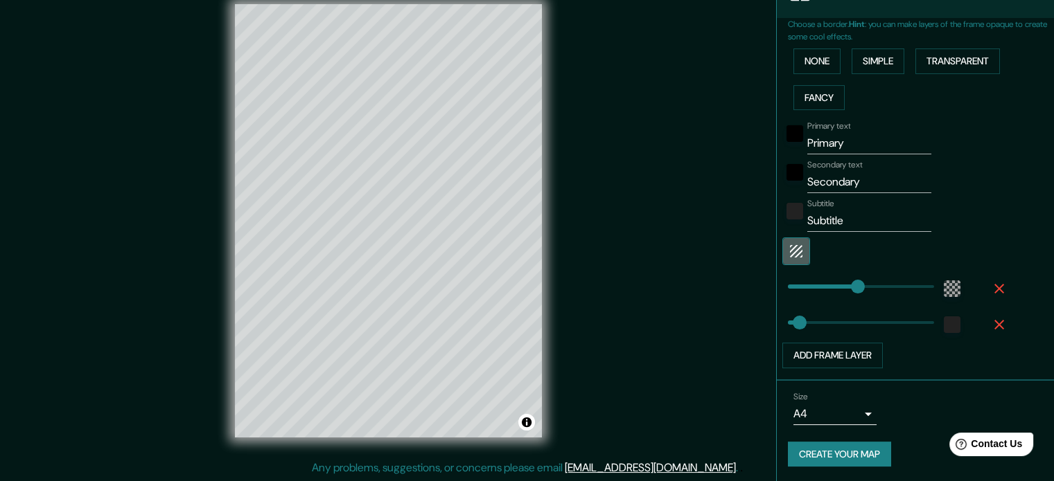
type input "35"
type input "443"
drag, startPoint x: 845, startPoint y: 286, endPoint x: 926, endPoint y: 283, distance: 80.4
type input "35"
type input "131"
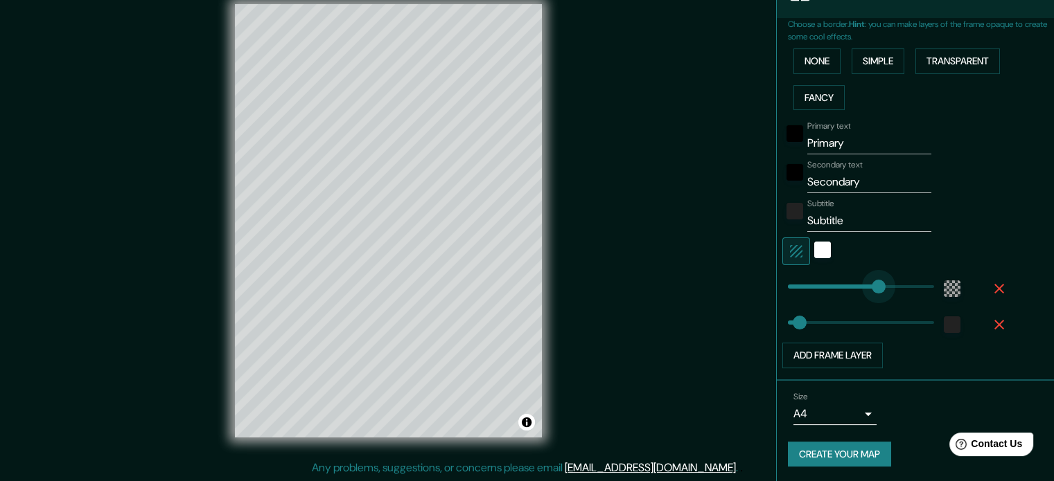
drag, startPoint x: 926, startPoint y: 283, endPoint x: 820, endPoint y: 282, distance: 105.3
type input "35"
type input "0"
drag, startPoint x: 819, startPoint y: 279, endPoint x: 740, endPoint y: 284, distance: 79.1
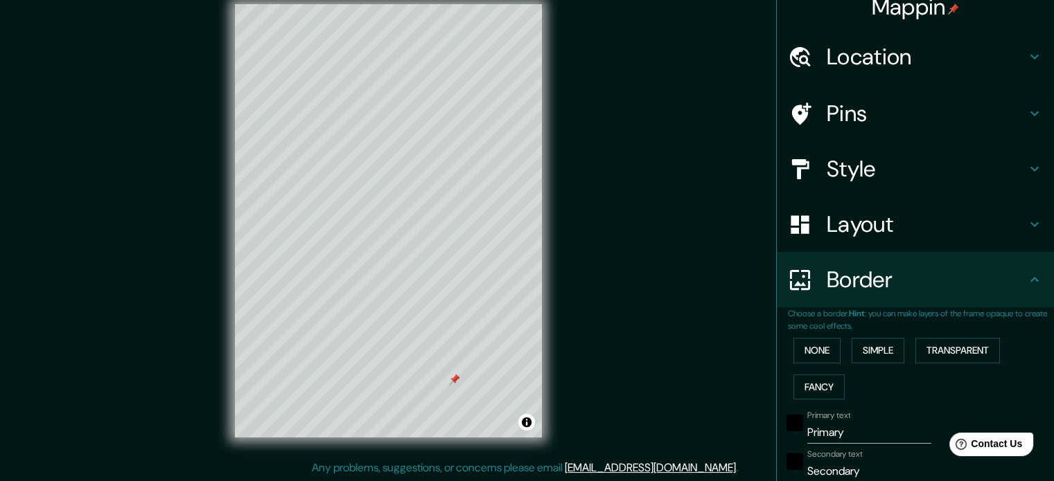
scroll to position [0, 0]
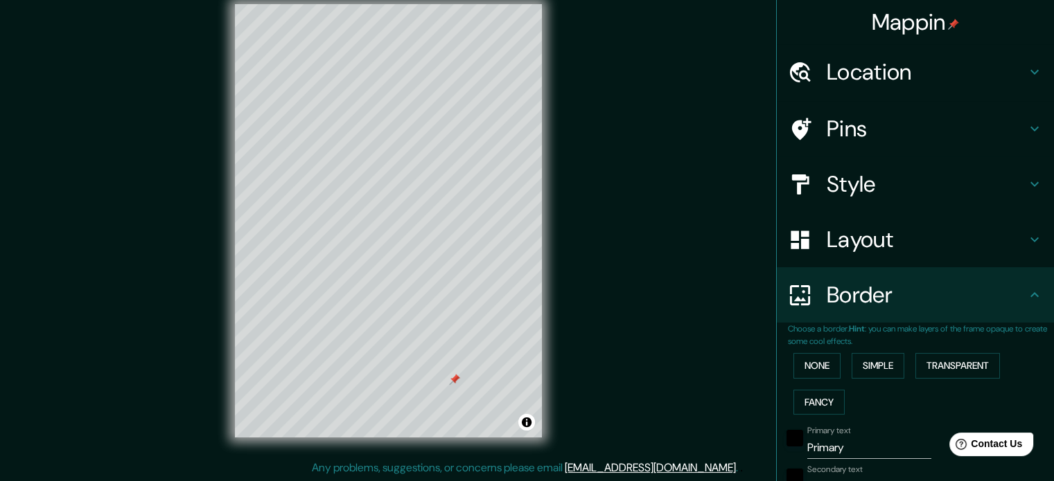
click at [884, 118] on h4 "Pins" at bounding box center [926, 129] width 200 height 28
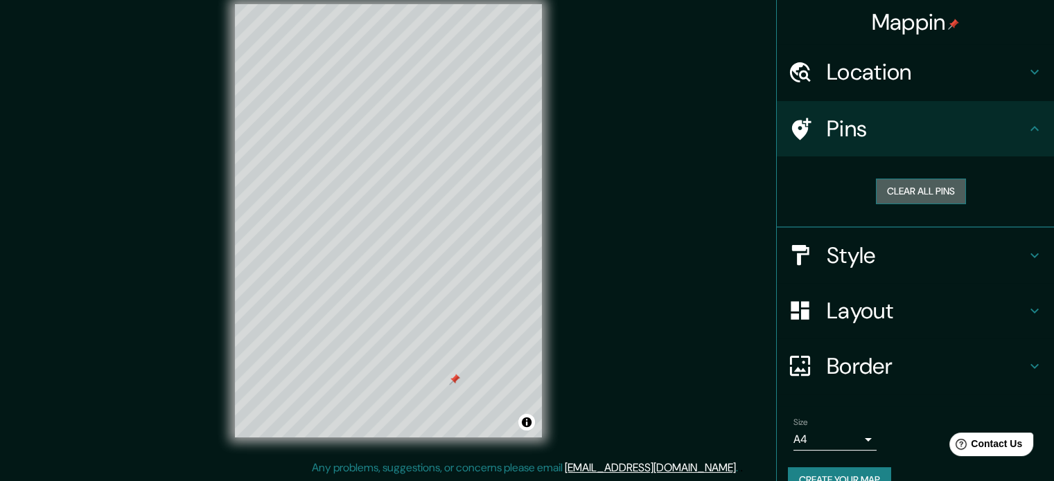
click at [883, 186] on button "Clear all pins" at bounding box center [921, 192] width 90 height 26
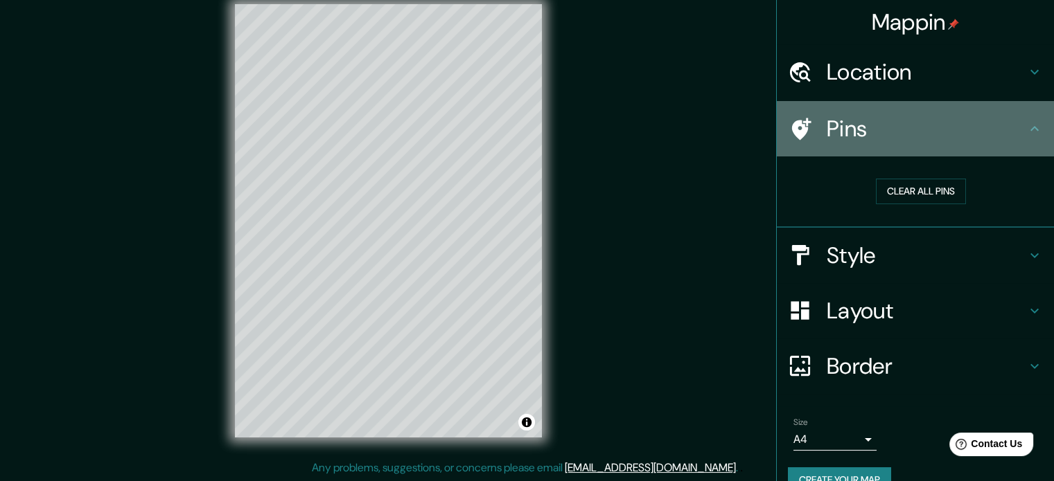
click at [869, 135] on h4 "Pins" at bounding box center [926, 129] width 200 height 28
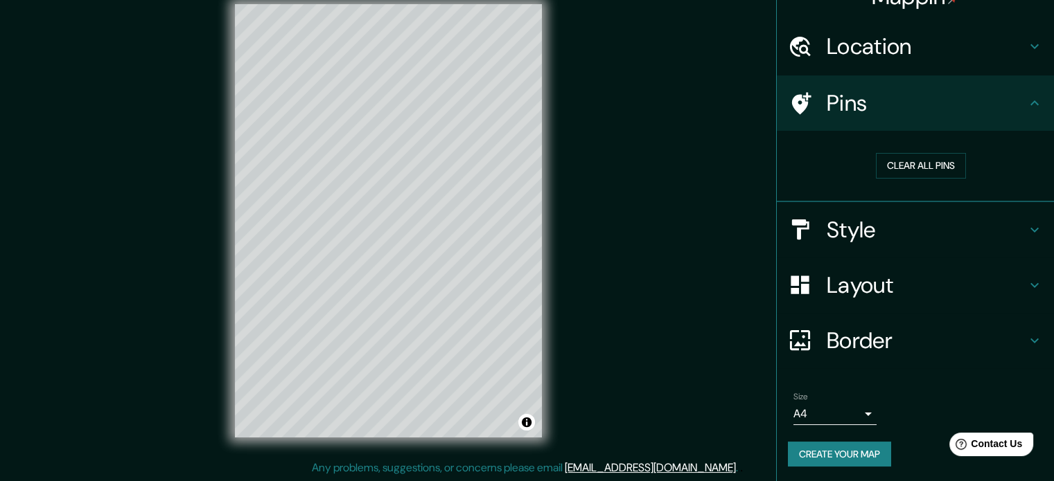
scroll to position [26, 0]
click at [867, 326] on h4 "Border" at bounding box center [926, 340] width 200 height 28
type input "35"
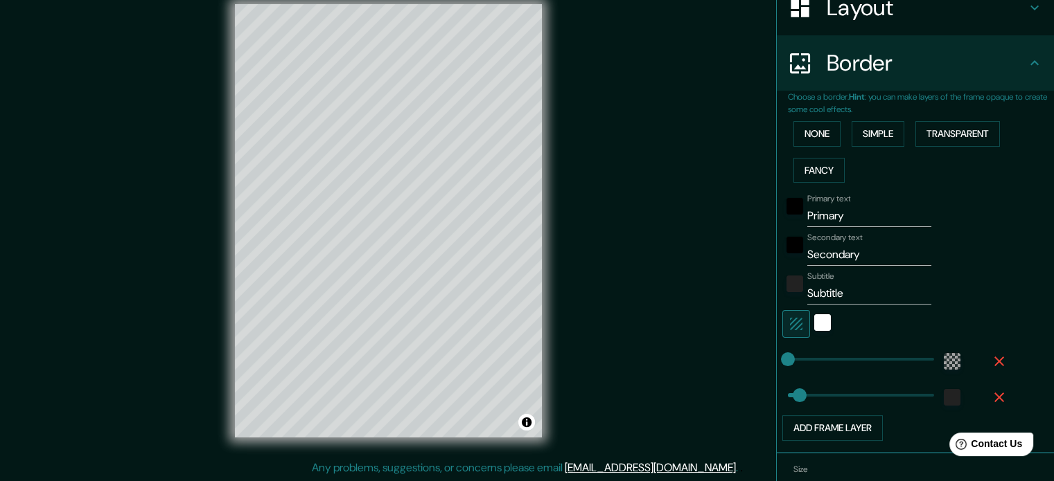
scroll to position [234, 0]
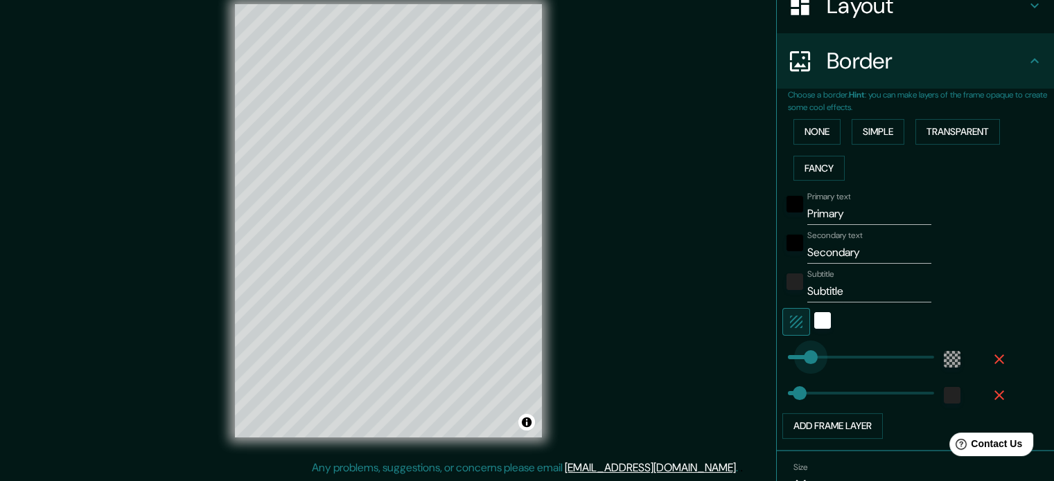
type input "72"
drag, startPoint x: 774, startPoint y: 351, endPoint x: 801, endPoint y: 350, distance: 27.1
type input "352"
drag, startPoint x: 788, startPoint y: 384, endPoint x: 893, endPoint y: 388, distance: 105.4
type input "0"
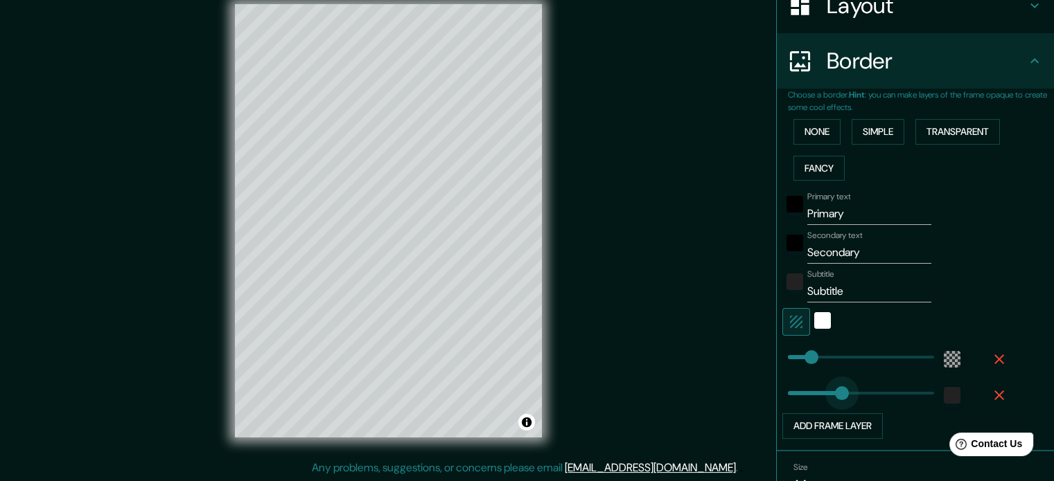
drag, startPoint x: 890, startPoint y: 392, endPoint x: 758, endPoint y: 400, distance: 132.5
type input "0"
drag, startPoint x: 784, startPoint y: 391, endPoint x: 774, endPoint y: 390, distance: 10.4
click at [781, 390] on span at bounding box center [788, 394] width 14 height 14
type input "135"
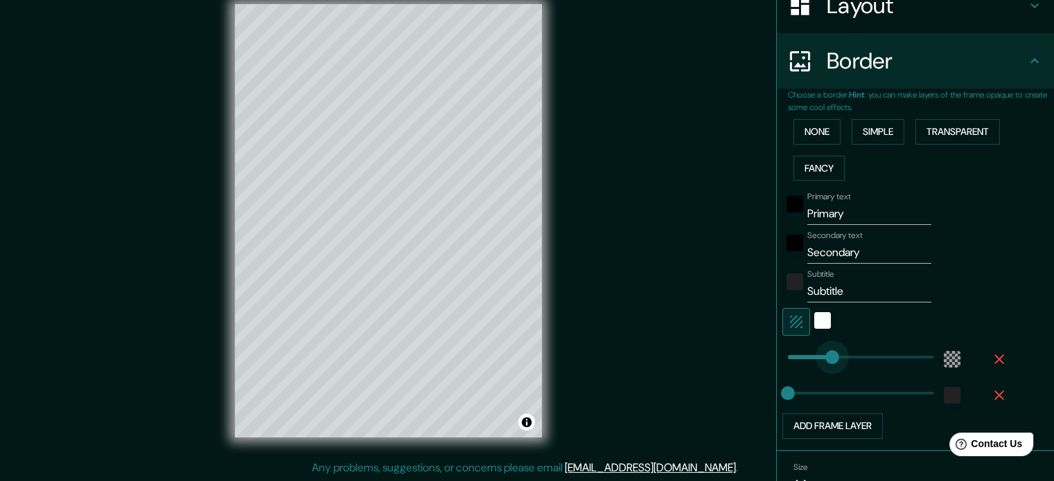
drag, startPoint x: 799, startPoint y: 355, endPoint x: 822, endPoint y: 353, distance: 23.0
type input "217"
drag, startPoint x: 822, startPoint y: 353, endPoint x: 849, endPoint y: 351, distance: 27.1
type input "30"
drag, startPoint x: 849, startPoint y: 351, endPoint x: 787, endPoint y: 362, distance: 62.5
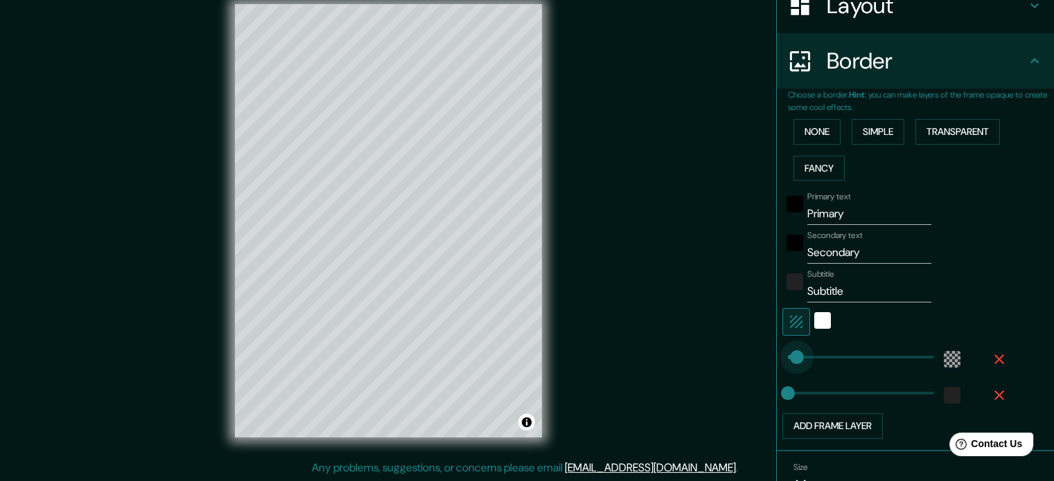
type input "0"
drag, startPoint x: 786, startPoint y: 360, endPoint x: 777, endPoint y: 359, distance: 9.8
type input "156"
drag, startPoint x: 777, startPoint y: 393, endPoint x: 829, endPoint y: 385, distance: 51.8
type input "190"
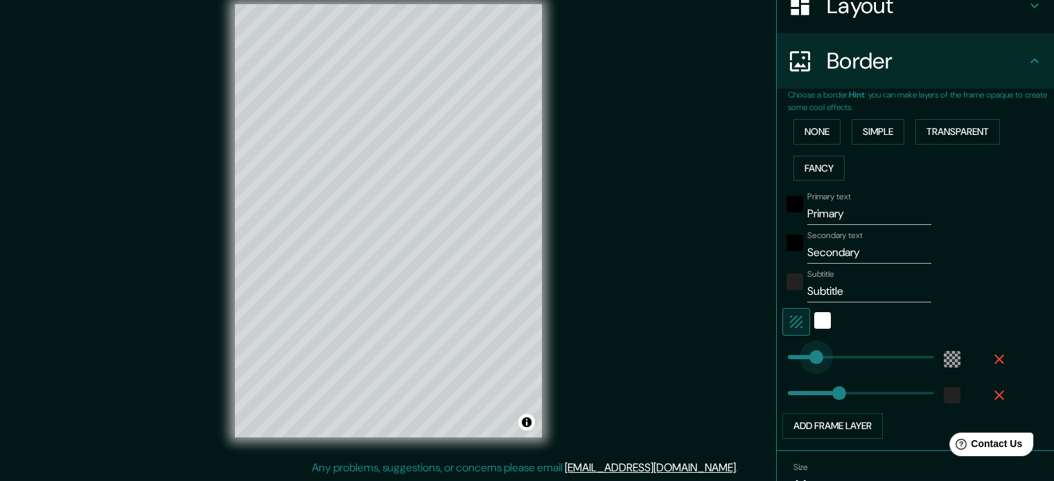
drag, startPoint x: 780, startPoint y: 355, endPoint x: 840, endPoint y: 357, distance: 59.6
type input "205"
drag, startPoint x: 829, startPoint y: 355, endPoint x: 844, endPoint y: 353, distance: 16.1
type input "135"
drag, startPoint x: 844, startPoint y: 353, endPoint x: 822, endPoint y: 356, distance: 23.0
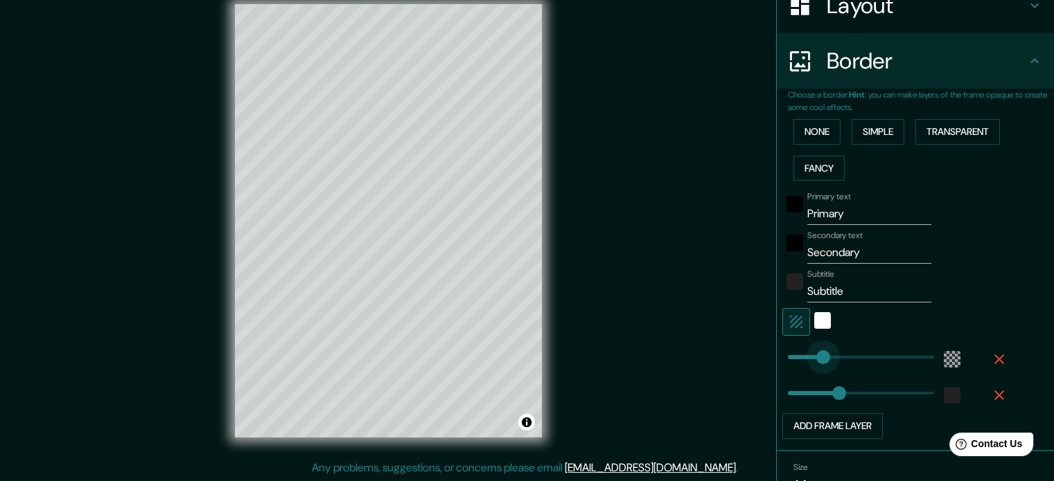
type input "81"
drag, startPoint x: 822, startPoint y: 356, endPoint x: 804, endPoint y: 357, distance: 18.1
type input "47"
drag, startPoint x: 829, startPoint y: 392, endPoint x: 793, endPoint y: 398, distance: 36.6
type input "213"
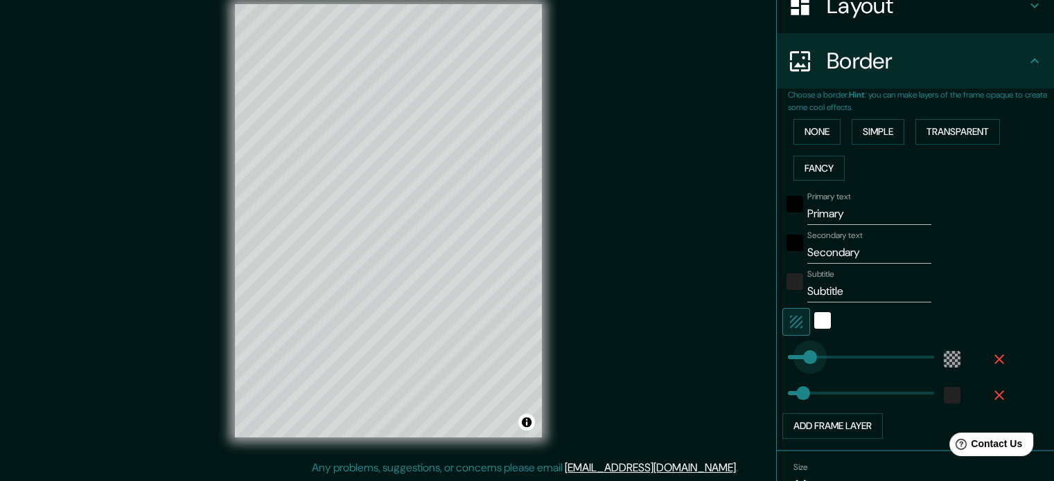
drag, startPoint x: 799, startPoint y: 353, endPoint x: 847, endPoint y: 353, distance: 47.8
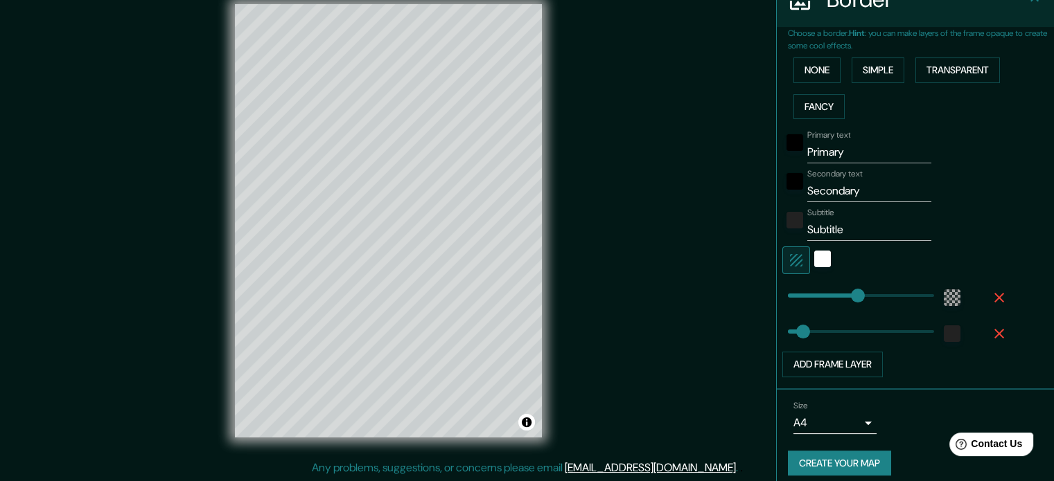
scroll to position [305, 0]
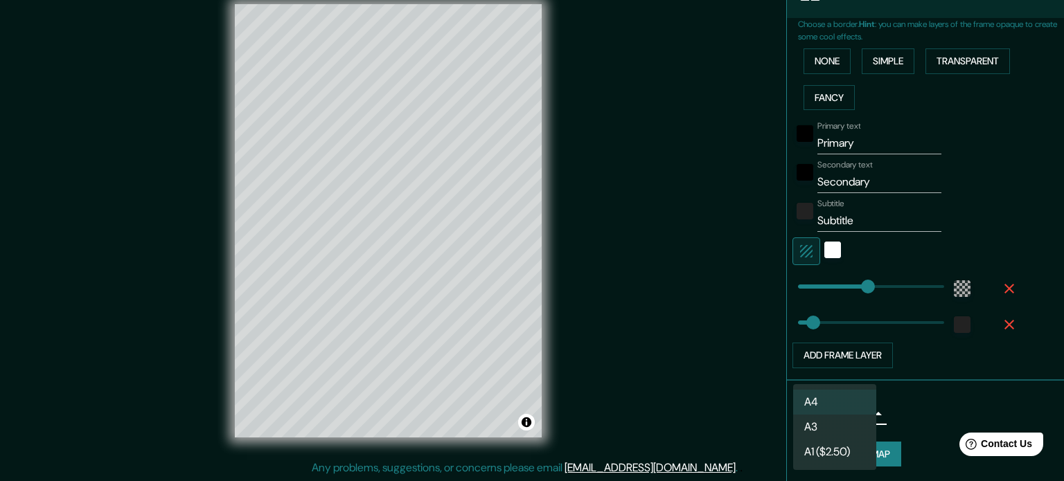
click at [842, 409] on body "Mappin Location Pins Style Layout Border Choose a border. Hint : you can make l…" at bounding box center [532, 222] width 1064 height 481
click at [827, 429] on li "A3" at bounding box center [834, 427] width 83 height 25
type input "a4"
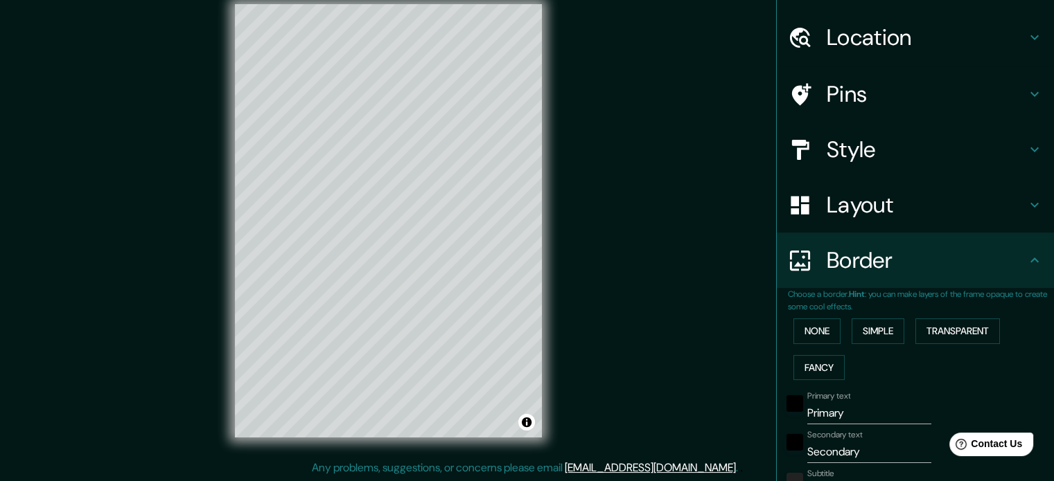
scroll to position [28, 0]
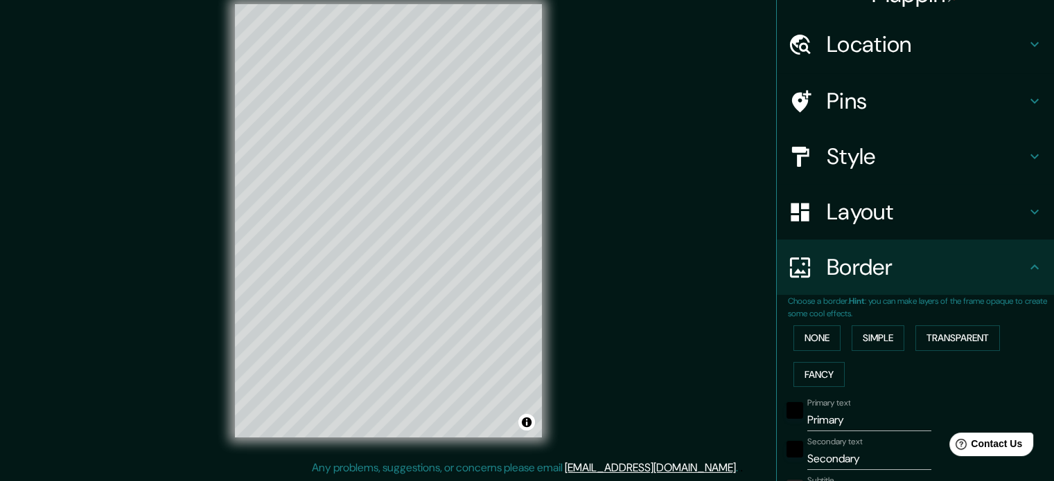
click at [847, 213] on h4 "Layout" at bounding box center [926, 212] width 200 height 28
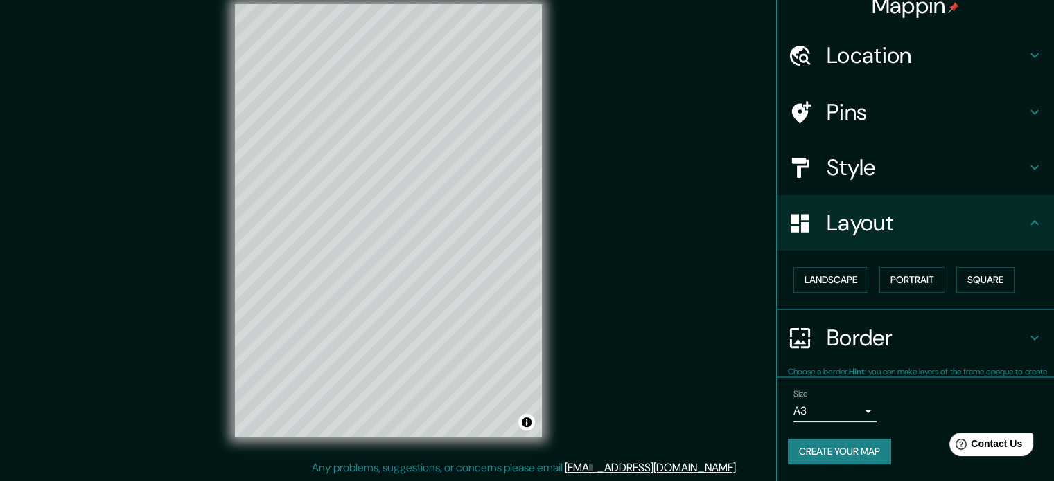
scroll to position [15, 0]
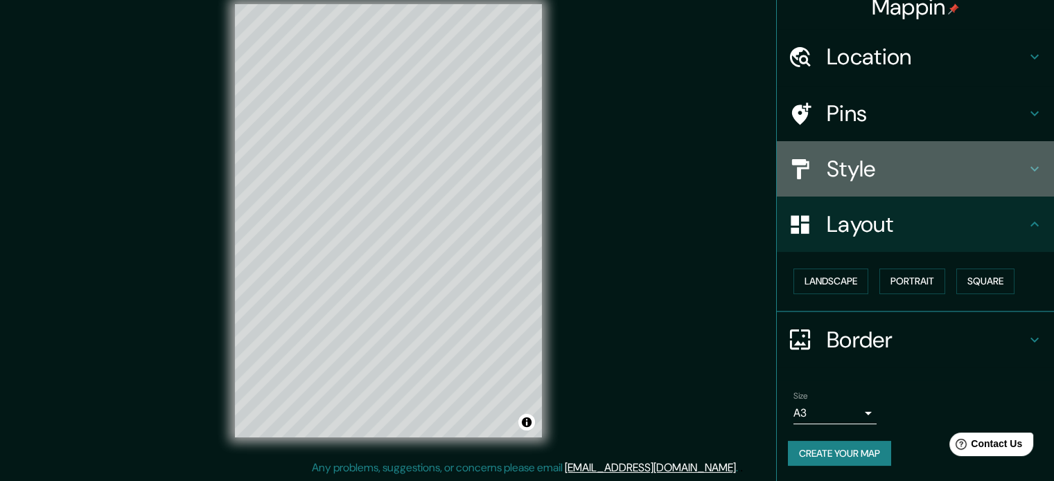
click at [856, 179] on h4 "Style" at bounding box center [926, 169] width 200 height 28
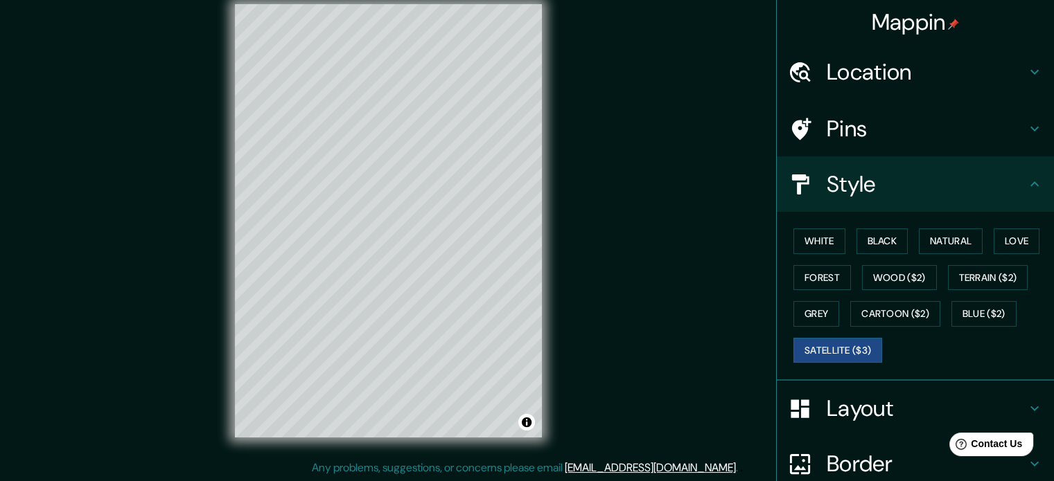
scroll to position [0, 0]
